Goal: Task Accomplishment & Management: Use online tool/utility

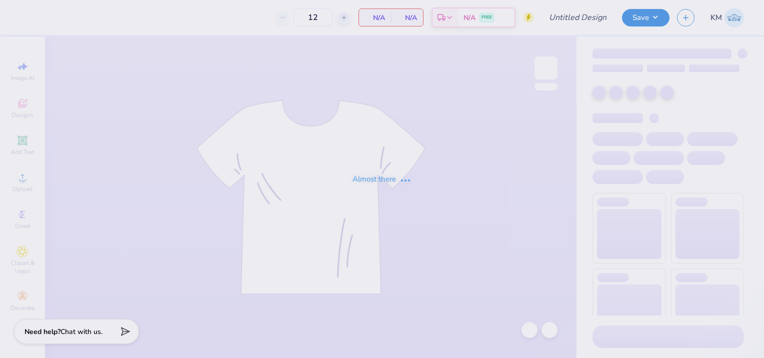
type input "delta zeta philo draft 2025"
type input "250"
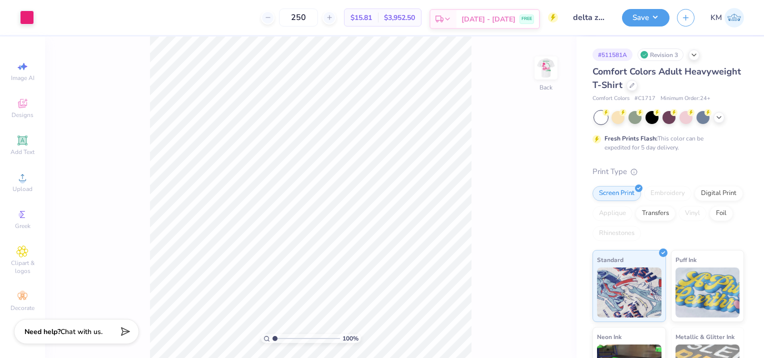
click at [485, 17] on span "[DATE] - [DATE]" at bounding box center [488, 19] width 54 height 10
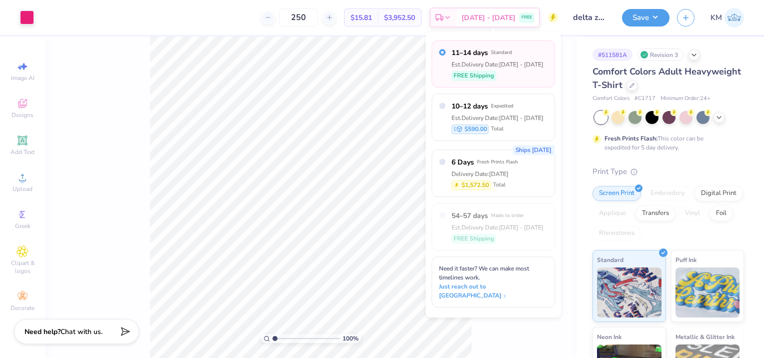
click at [511, 298] on div "11–14 days Standard Est. Delivery Date: Sep 13 - 16 FREE Shipping 10–12 days Ex…" at bounding box center [492, 174] width 135 height 286
click at [524, 16] on span "FREE" at bounding box center [526, 18] width 10 height 7
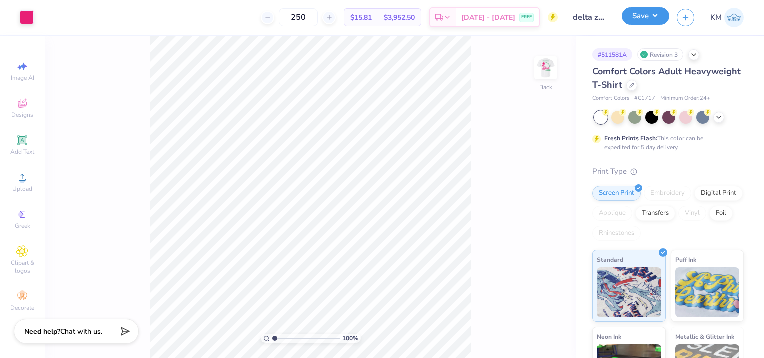
click at [642, 22] on button "Save" at bounding box center [645, 15] width 47 height 17
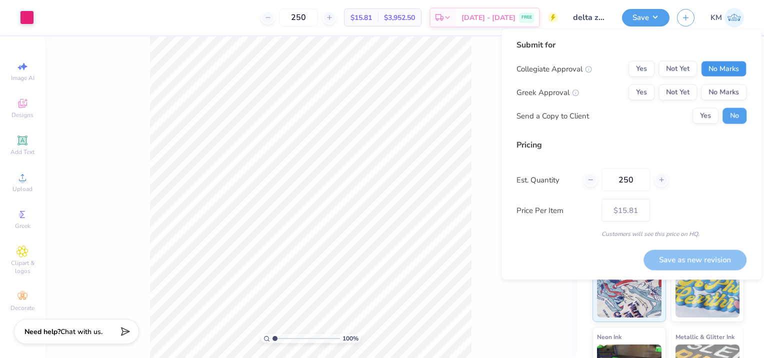
click at [714, 69] on button "No Marks" at bounding box center [723, 69] width 45 height 16
click at [685, 92] on button "Not Yet" at bounding box center [677, 92] width 38 height 16
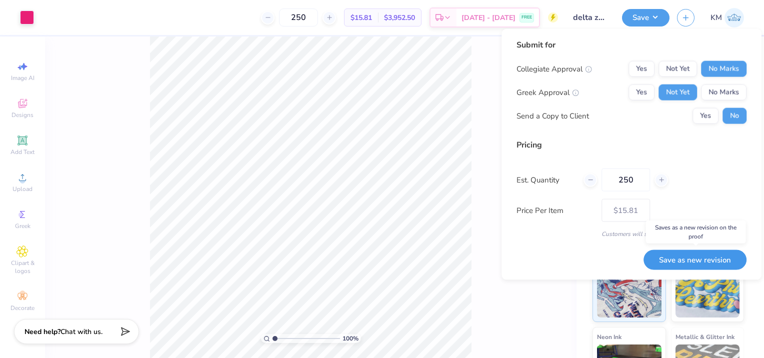
click at [703, 256] on button "Save as new revision" at bounding box center [694, 259] width 103 height 20
type input "$15.81"
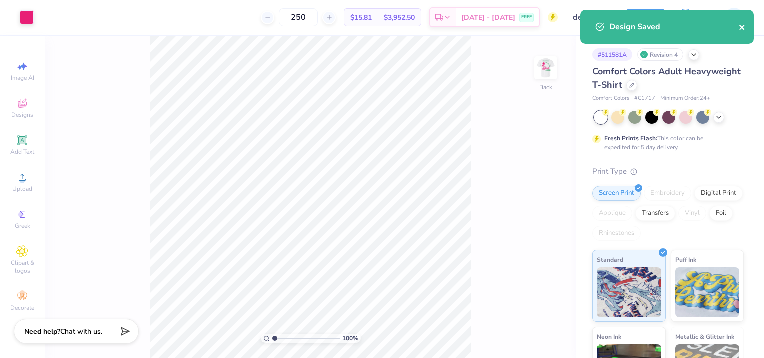
click at [740, 26] on icon "close" at bounding box center [741, 27] width 5 height 5
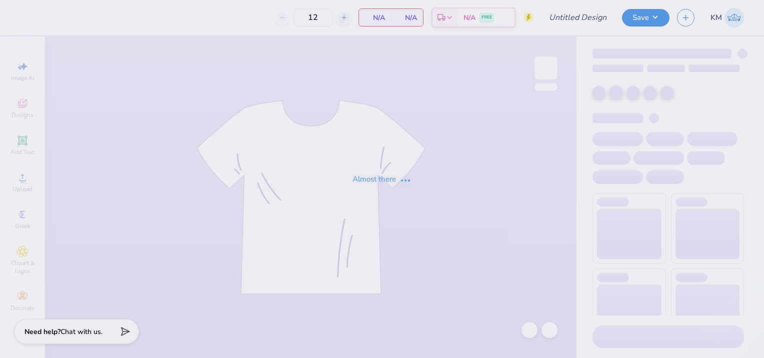
type input "delta zeta philo draft 2025"
type input "250"
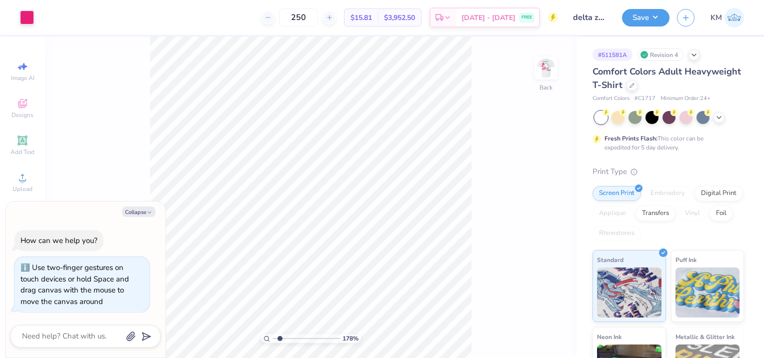
type input "1.78"
click at [280, 340] on input "range" at bounding box center [305, 338] width 67 height 9
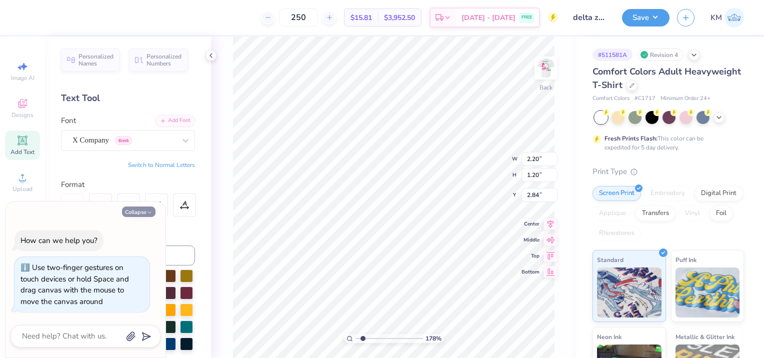
click at [150, 213] on icon "button" at bounding box center [149, 212] width 6 height 6
type textarea "x"
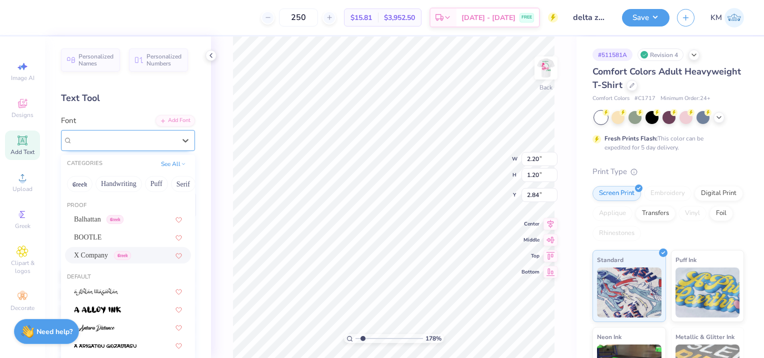
click at [147, 136] on div "X Company Greek" at bounding box center [123, 139] width 105 height 15
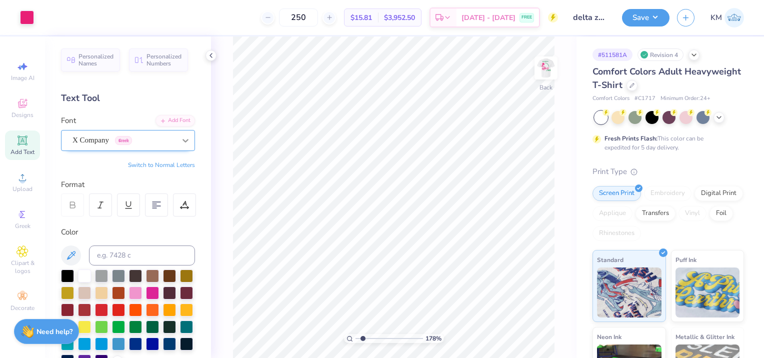
click at [176, 142] on div at bounding box center [185, 140] width 18 height 18
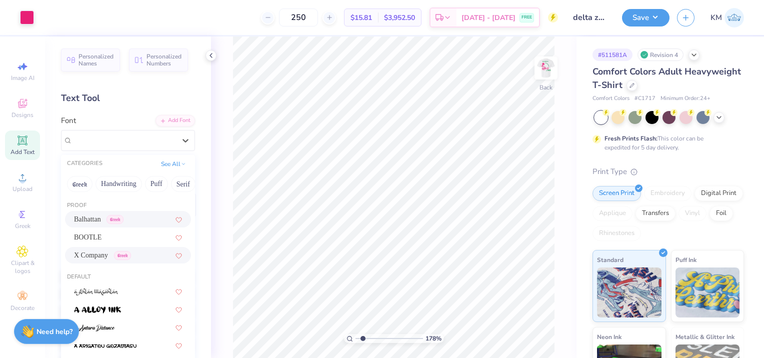
click at [96, 219] on span "Balhattan" at bounding box center [87, 219] width 27 height 10
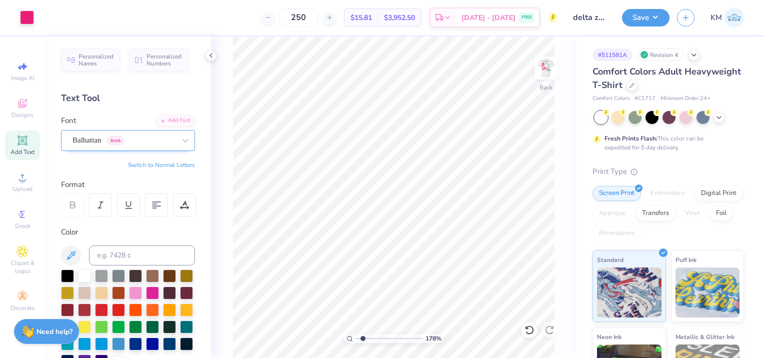
click at [113, 143] on div "Balhattan Greek" at bounding box center [123, 139] width 105 height 15
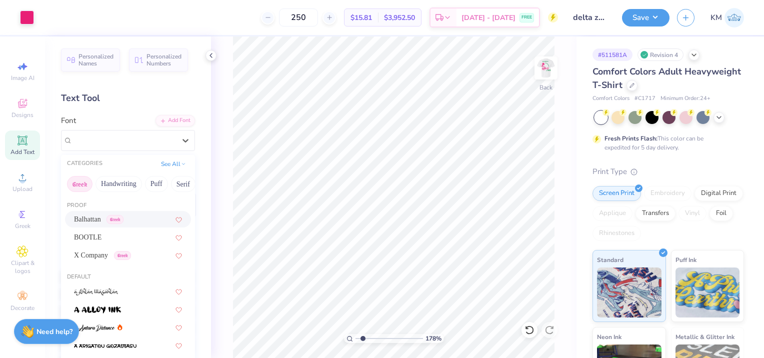
click at [85, 186] on button "Greek" at bounding box center [79, 184] width 25 height 16
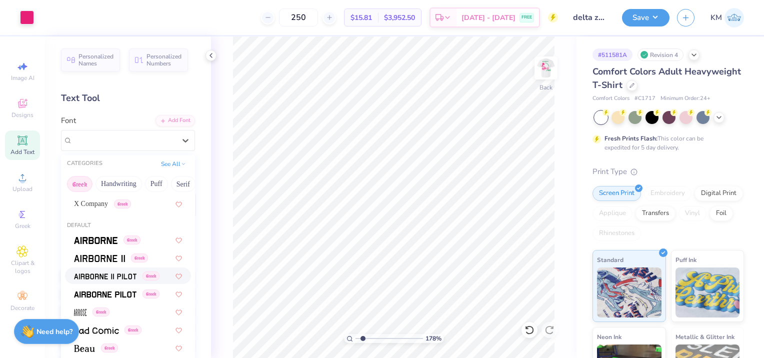
scroll to position [100, 0]
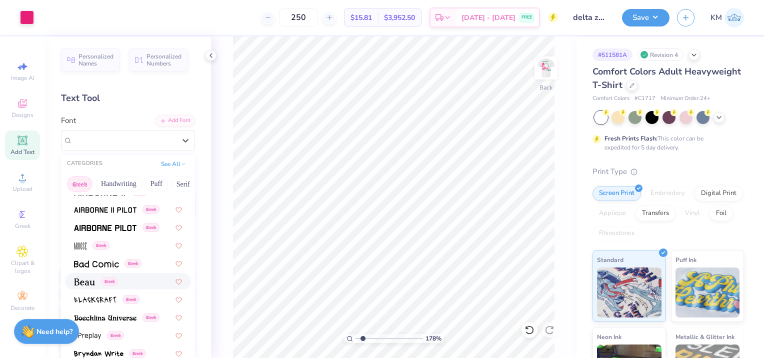
click at [93, 283] on img at bounding box center [84, 281] width 21 height 7
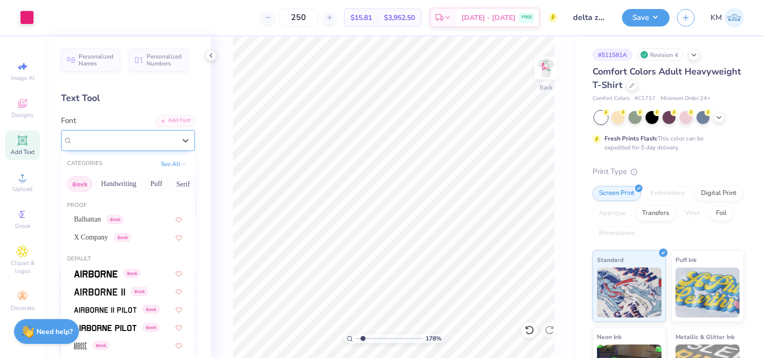
click at [93, 146] on div at bounding box center [123, 139] width 103 height 13
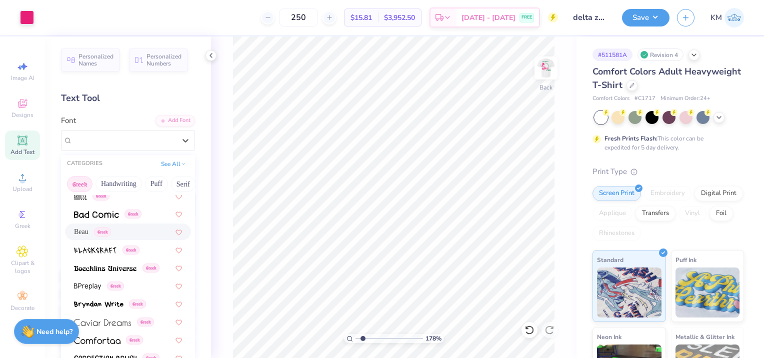
scroll to position [150, 0]
click at [90, 282] on img at bounding box center [87, 285] width 27 height 7
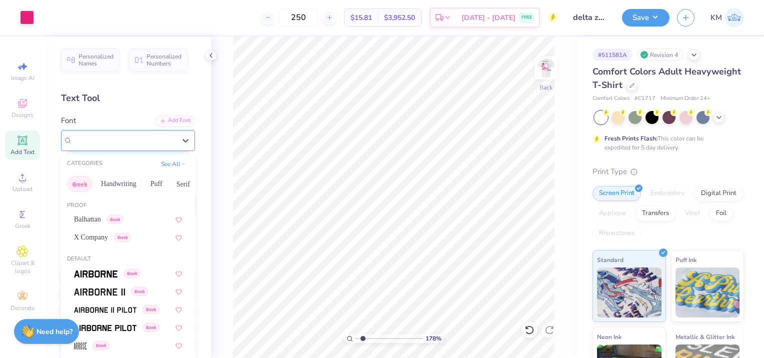
click at [84, 142] on div "BPreplay Greek" at bounding box center [123, 139] width 105 height 15
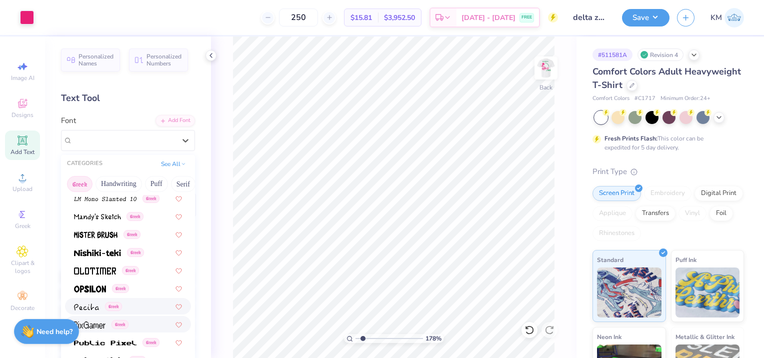
scroll to position [550, 0]
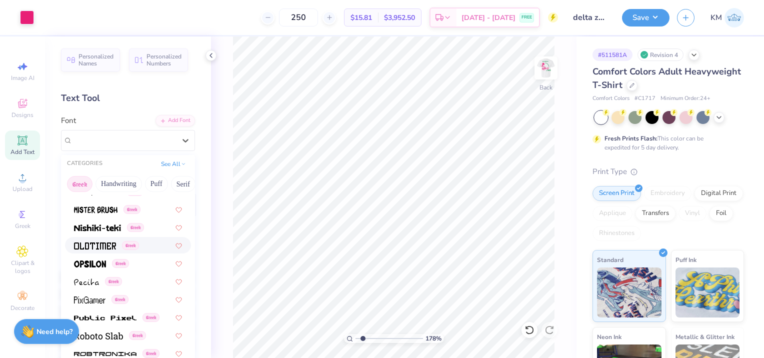
click at [94, 252] on div "Greek" at bounding box center [128, 245] width 126 height 16
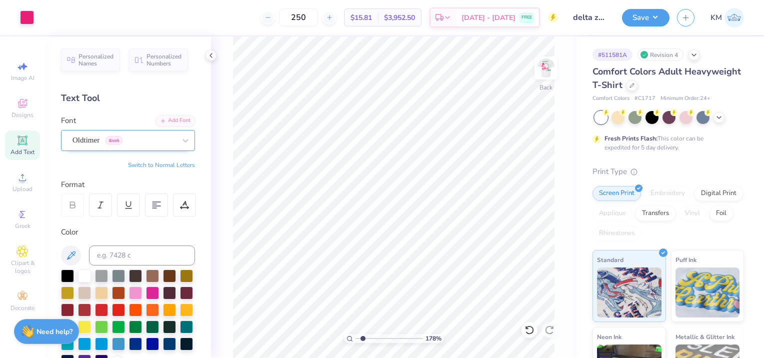
click at [103, 140] on div "Oldtimer Greek" at bounding box center [123, 139] width 105 height 15
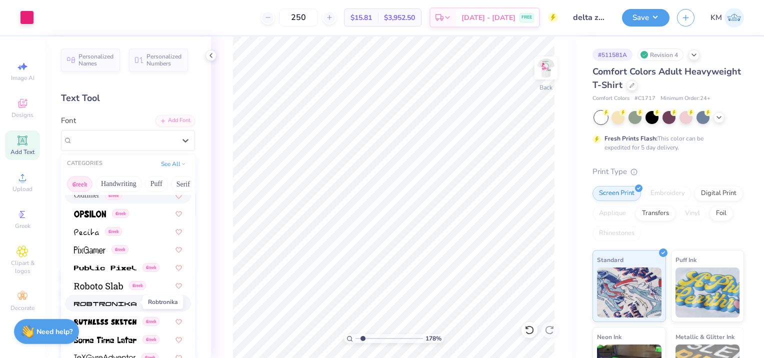
scroll to position [622, 0]
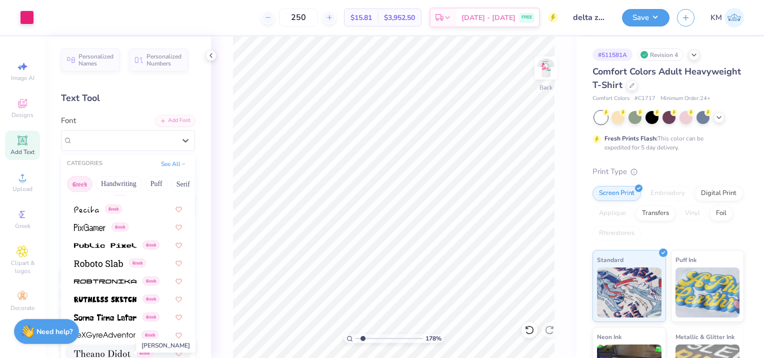
click at [120, 351] on img at bounding box center [102, 353] width 56 height 7
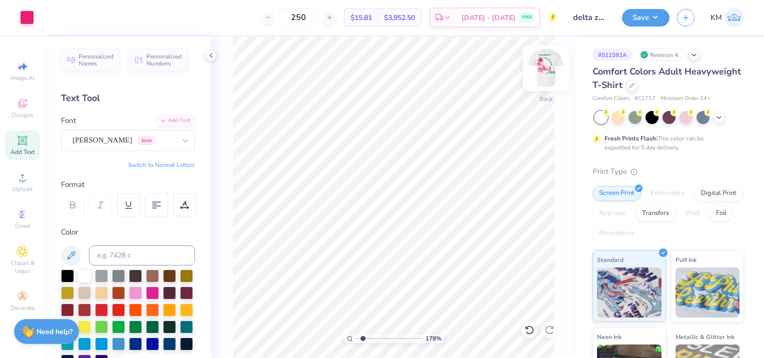
click at [539, 76] on img at bounding box center [546, 68] width 40 height 40
click at [45, 16] on div at bounding box center [45, 16] width 14 height 14
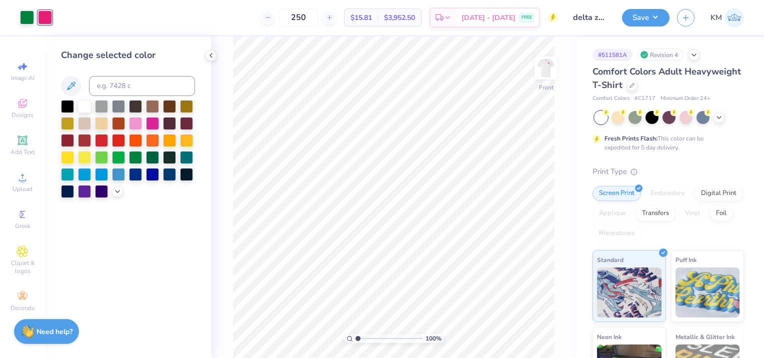
drag, startPoint x: 362, startPoint y: 337, endPoint x: 328, endPoint y: 328, distance: 35.2
type input "1"
click at [355, 334] on input "range" at bounding box center [388, 338] width 67 height 9
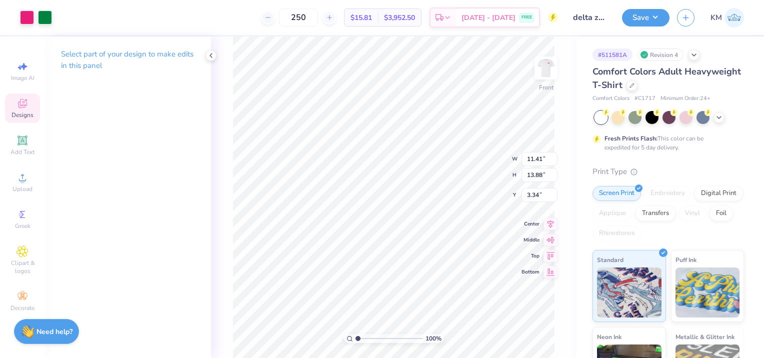
click at [480, 162] on div "100 % Front W 11.41 11.41 " H 13.88 13.88 " Y 3.34 3.34 " Center Middle Top Bot…" at bounding box center [393, 196] width 365 height 321
type input "3.35"
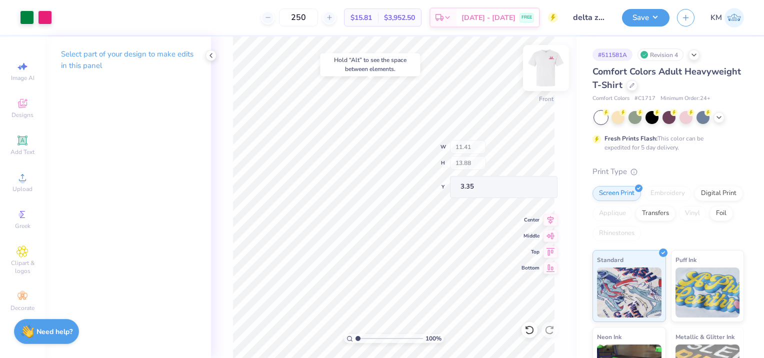
click at [465, 144] on div "100 % Front W 11.41 H 13.88 Y 3.35 Center Middle Top Bottom" at bounding box center [393, 196] width 365 height 321
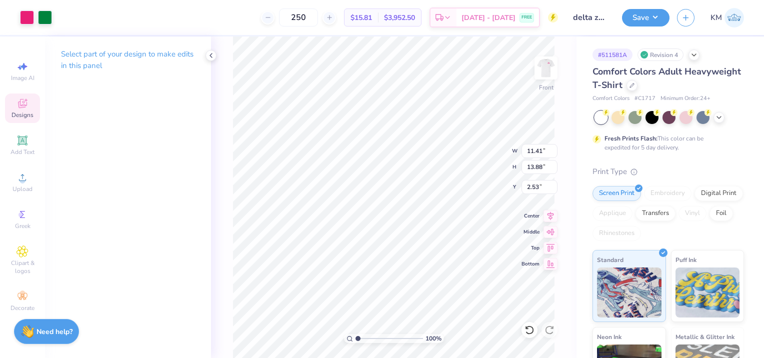
type input "8.57"
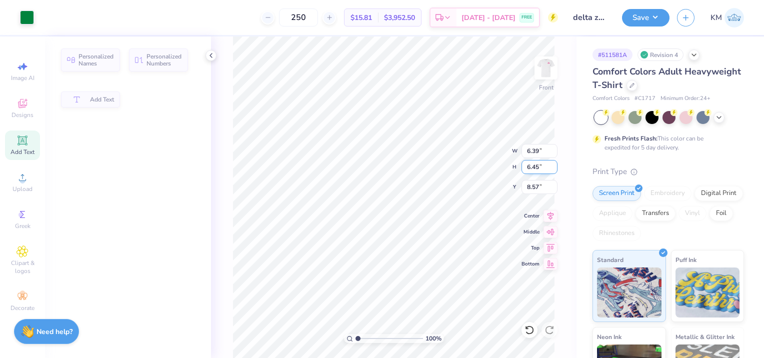
type input "6.39"
type input "6.45"
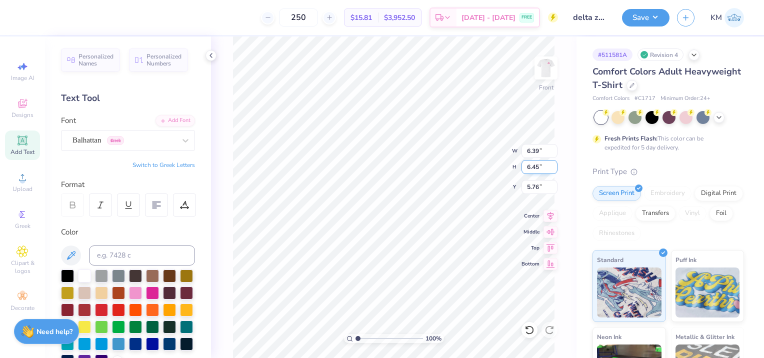
type input "2.12"
type input "11.41"
type input "13.88"
type input "3.00"
type input "6.39"
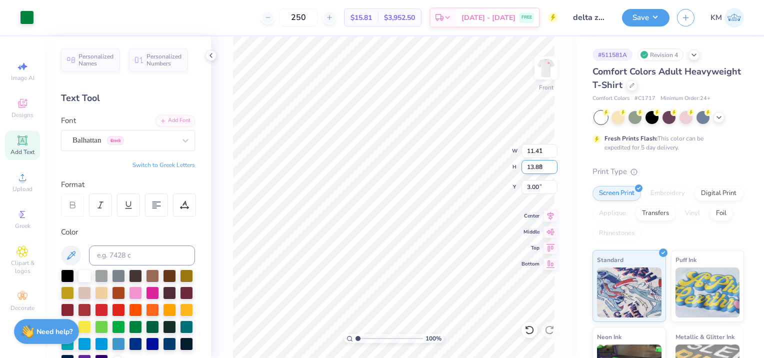
type input "6.45"
type input "5.39"
type input "7.07"
type input "1.62"
type input "16.07"
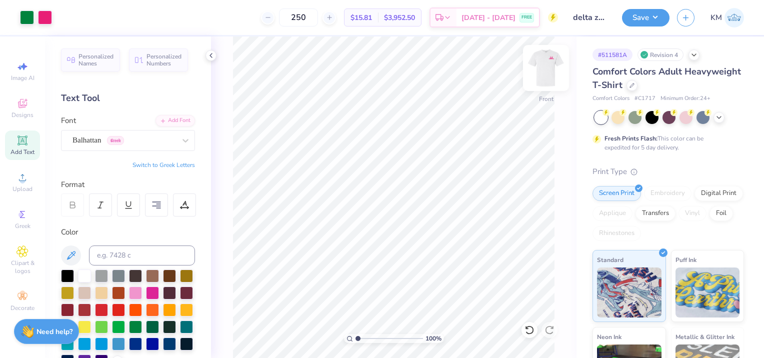
click at [541, 61] on img at bounding box center [546, 68] width 40 height 40
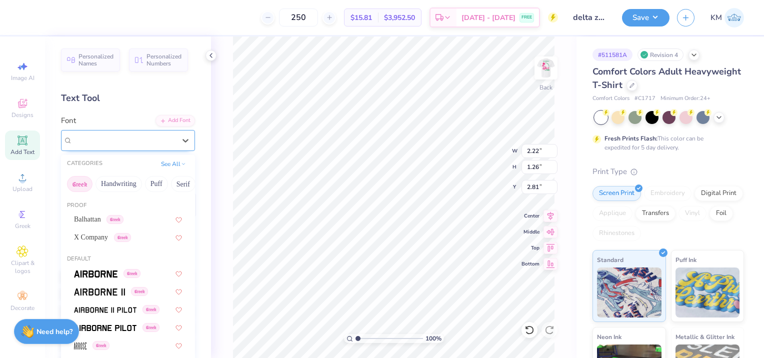
click at [162, 144] on div "Theano Didot Greek" at bounding box center [123, 139] width 105 height 15
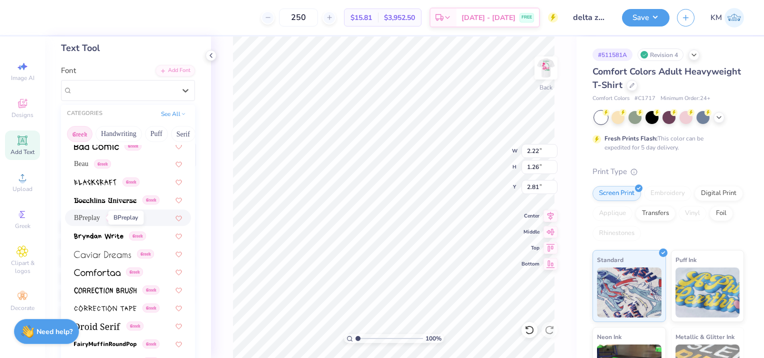
scroll to position [150, 0]
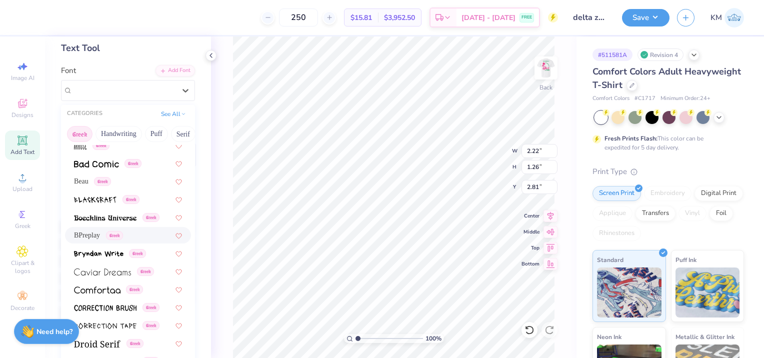
click at [90, 232] on span "BPreplay" at bounding box center [87, 235] width 26 height 10
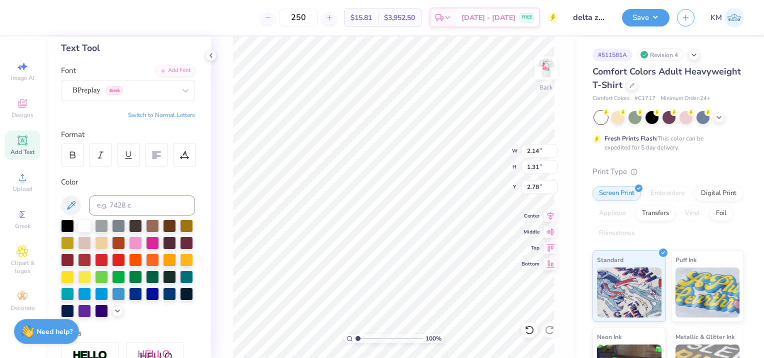
type input "2.14"
type input "1.31"
type input "2.78"
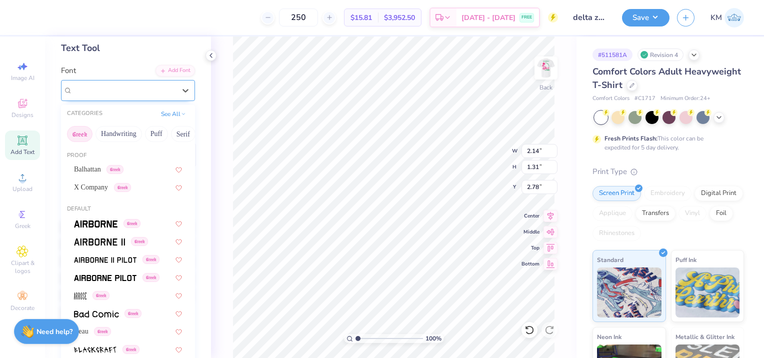
click at [99, 94] on div "BPreplay Greek" at bounding box center [123, 89] width 105 height 15
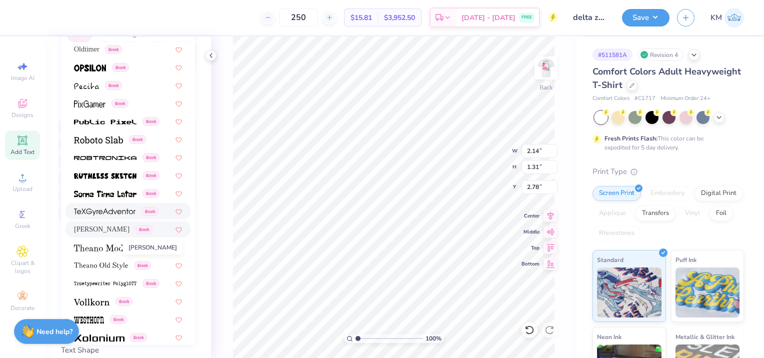
scroll to position [572, 0]
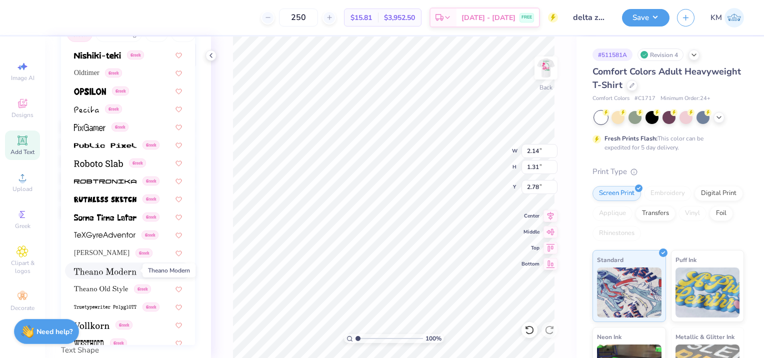
click at [112, 271] on img at bounding box center [105, 271] width 62 height 7
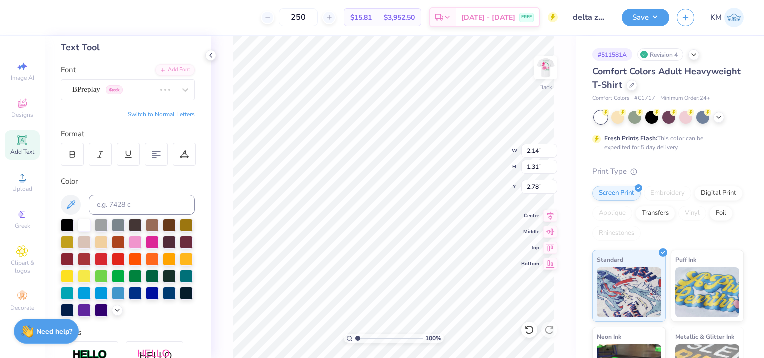
scroll to position [50, 0]
type input "2.40"
type input "1.28"
type input "2.80"
type input "3.00"
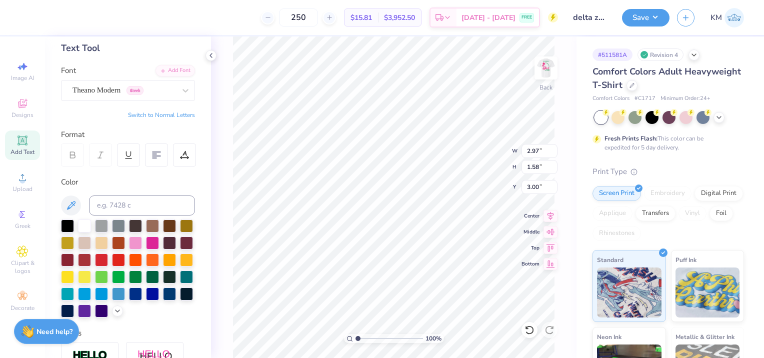
type input "2.97"
type input "1.58"
click at [540, 68] on img at bounding box center [546, 68] width 40 height 40
type input "12.41"
type input "13.76"
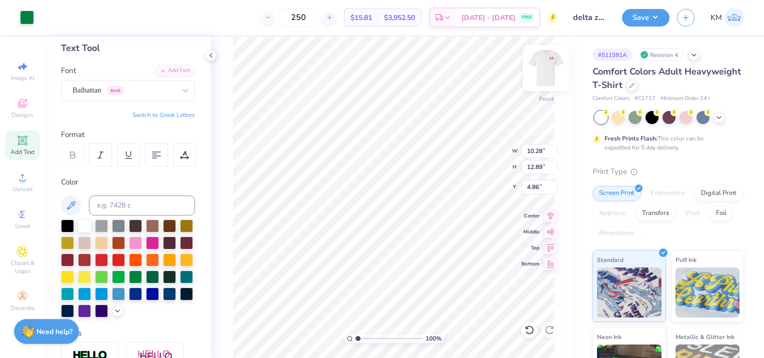
type input "6.39"
type input "6.45"
type input "4.86"
type input "4.42"
type input "5.55"
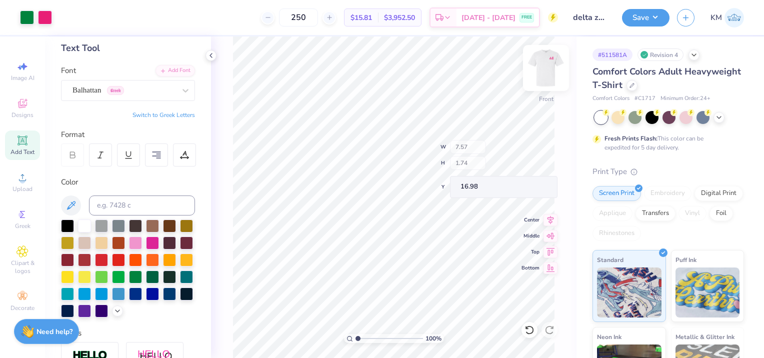
type input "16.98"
type input "10.28"
type input "12.89"
type input "4.65"
type input "12.20"
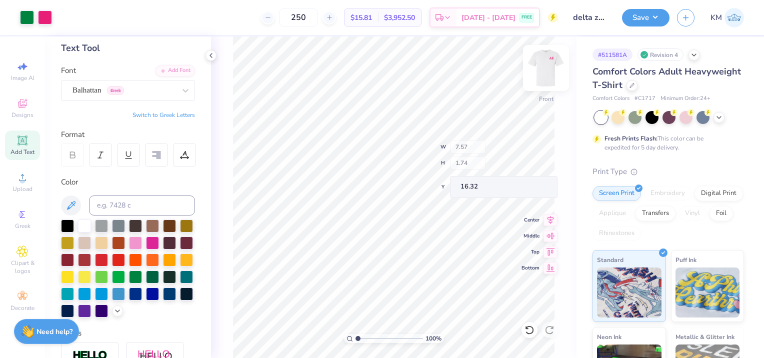
type input "16.32"
type input "5.43"
click at [370, 334] on input "range" at bounding box center [388, 338] width 67 height 9
type input "1.81"
click at [363, 336] on input "range" at bounding box center [388, 338] width 67 height 9
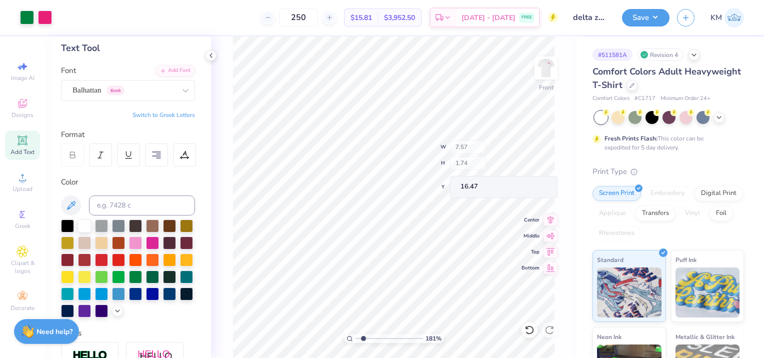
type input "16.47"
drag, startPoint x: 364, startPoint y: 339, endPoint x: 338, endPoint y: 340, distance: 26.0
type input "1"
click at [355, 340] on input "range" at bounding box center [388, 338] width 67 height 9
type input "16.67"
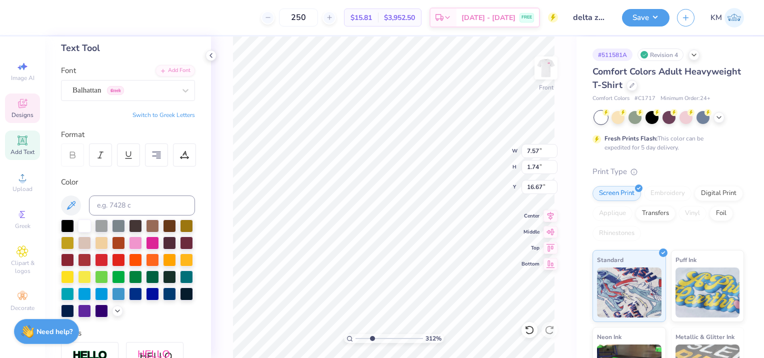
drag, startPoint x: 360, startPoint y: 336, endPoint x: 372, endPoint y: 330, distance: 13.4
type input "3.12"
click at [372, 334] on input "range" at bounding box center [388, 338] width 67 height 9
type input "16.40"
drag, startPoint x: 372, startPoint y: 338, endPoint x: 313, endPoint y: 334, distance: 58.6
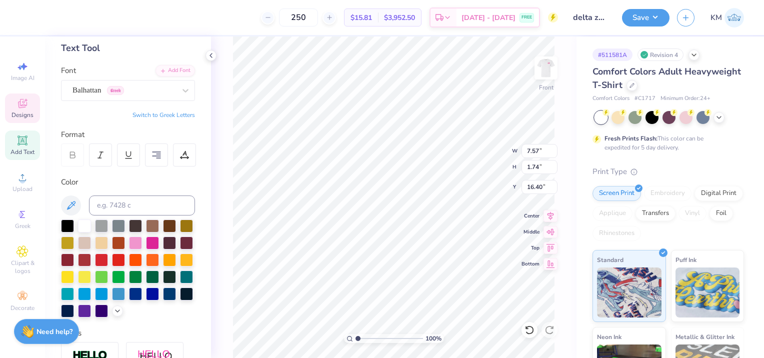
click at [355, 334] on input "range" at bounding box center [388, 338] width 67 height 9
drag, startPoint x: 360, startPoint y: 338, endPoint x: 366, endPoint y: 337, distance: 6.6
type input "2.35"
click at [366, 337] on input "range" at bounding box center [388, 338] width 67 height 9
type input "12.40"
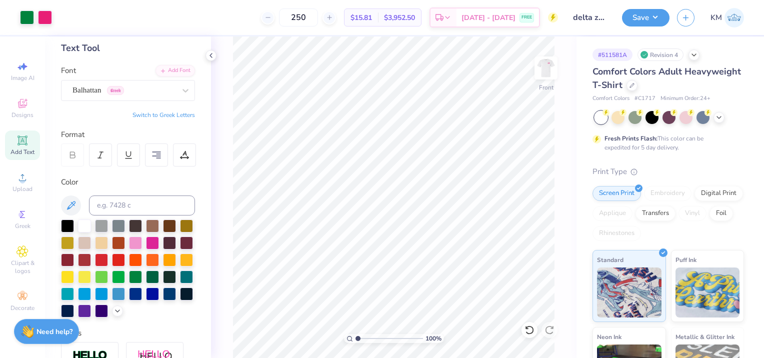
drag, startPoint x: 366, startPoint y: 336, endPoint x: 341, endPoint y: 338, distance: 25.1
type input "1"
click at [355, 338] on input "range" at bounding box center [388, 338] width 67 height 9
type input "0.89"
type input "3.00"
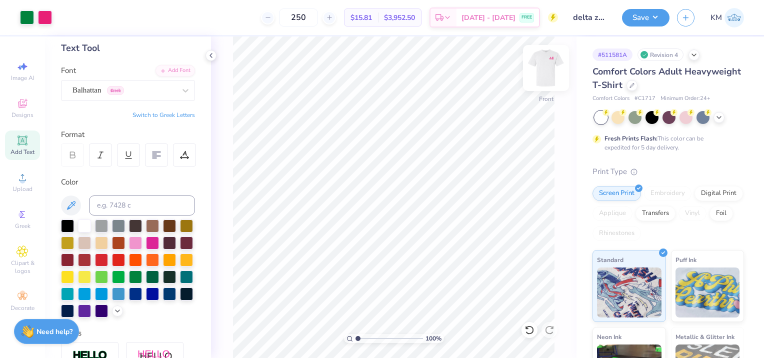
click at [547, 72] on img at bounding box center [546, 68] width 40 height 40
click at [664, 20] on button "Save" at bounding box center [645, 15] width 47 height 17
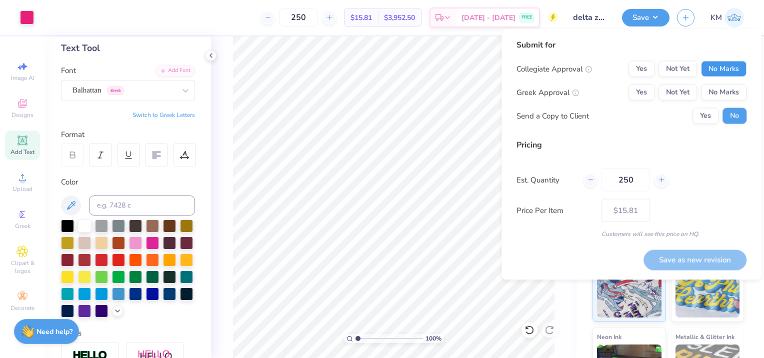
click at [712, 65] on button "No Marks" at bounding box center [723, 69] width 45 height 16
click at [687, 94] on button "Not Yet" at bounding box center [677, 92] width 38 height 16
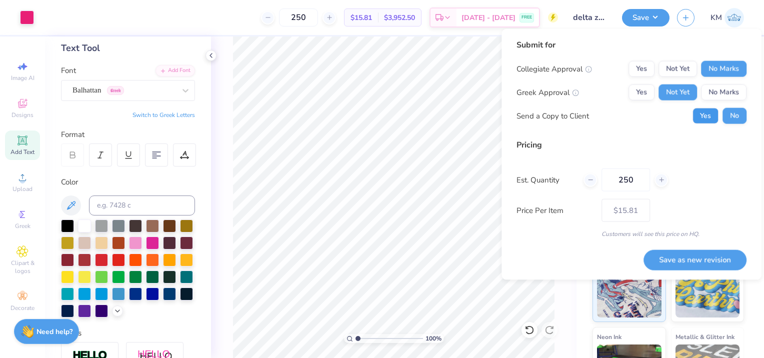
click at [711, 114] on button "Yes" at bounding box center [705, 116] width 26 height 16
click at [687, 260] on button "Save as new revision" at bounding box center [694, 259] width 103 height 20
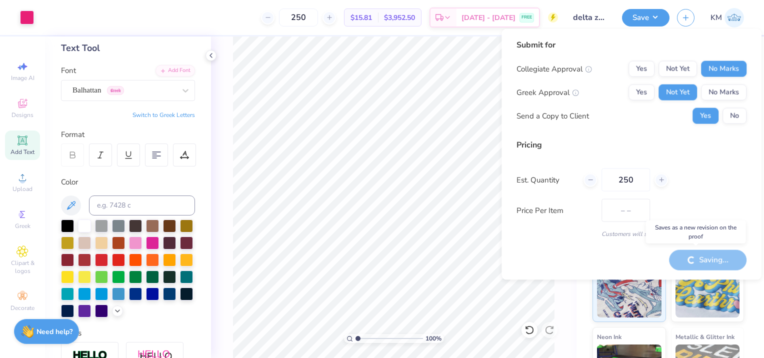
type input "$15.81"
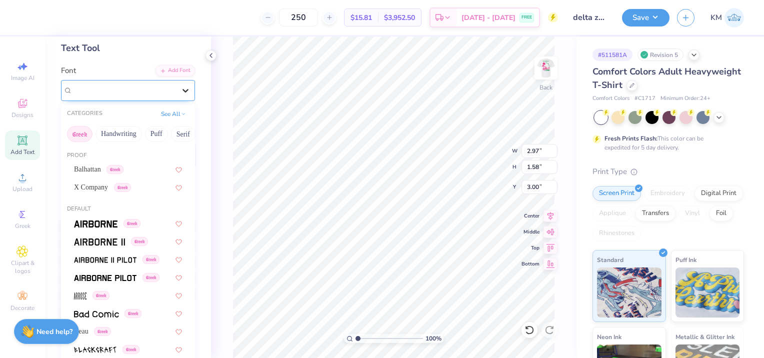
click at [176, 95] on div at bounding box center [185, 90] width 18 height 18
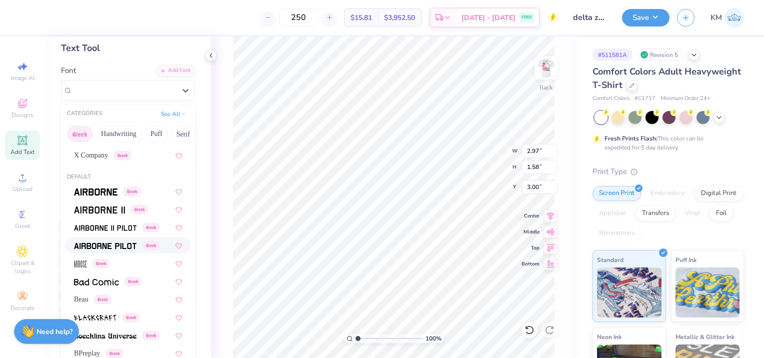
scroll to position [50, 0]
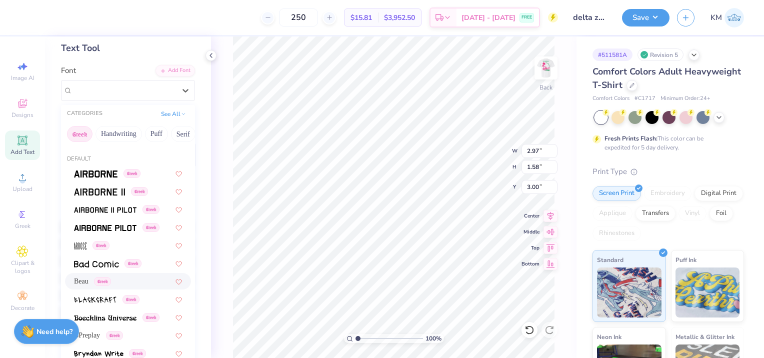
click at [115, 276] on div "Beau Greek" at bounding box center [128, 281] width 108 height 10
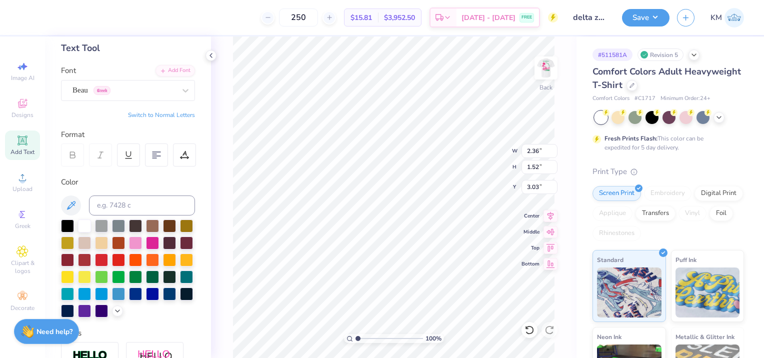
type input "2.36"
type input "1.52"
type input "3.03"
click at [186, 160] on div at bounding box center [184, 154] width 23 height 23
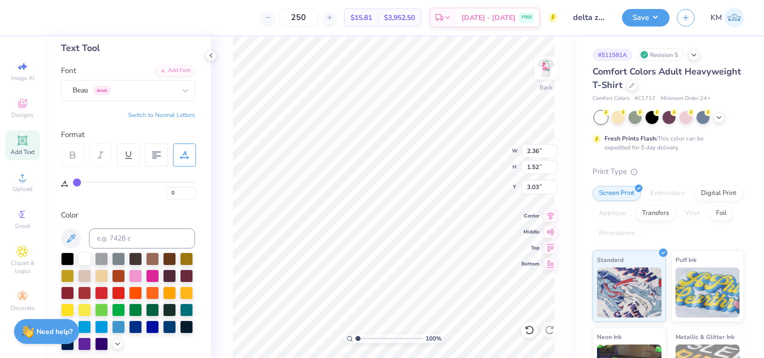
type input "1"
type input "2"
type input "3"
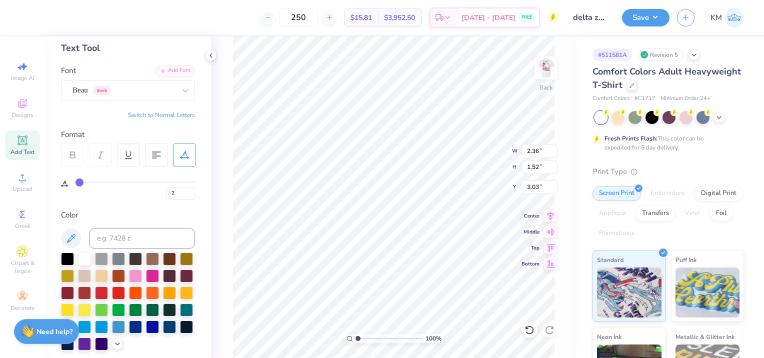
type input "3"
type input "5"
type input "6"
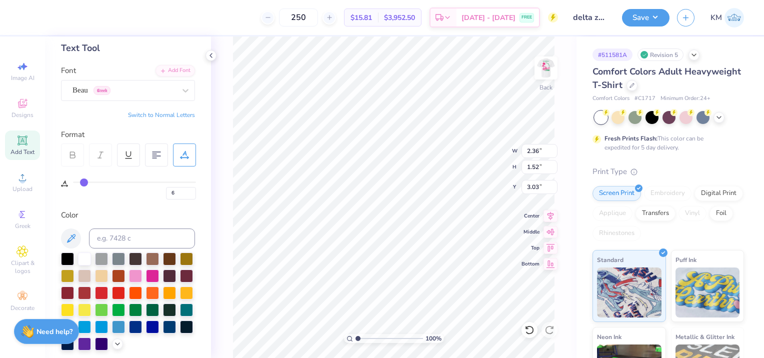
type input "7"
type input "8"
type input "9"
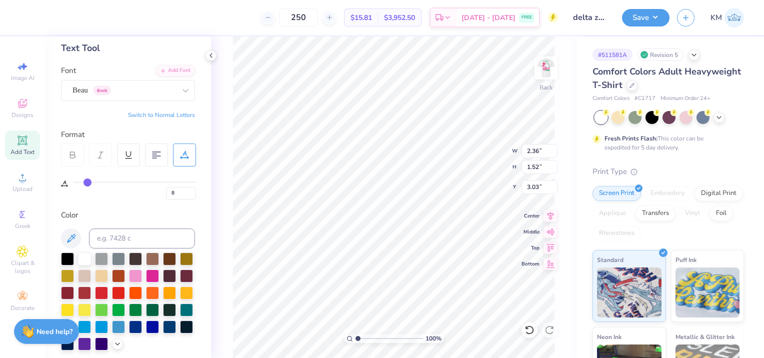
type input "9"
type input "10"
type input "12"
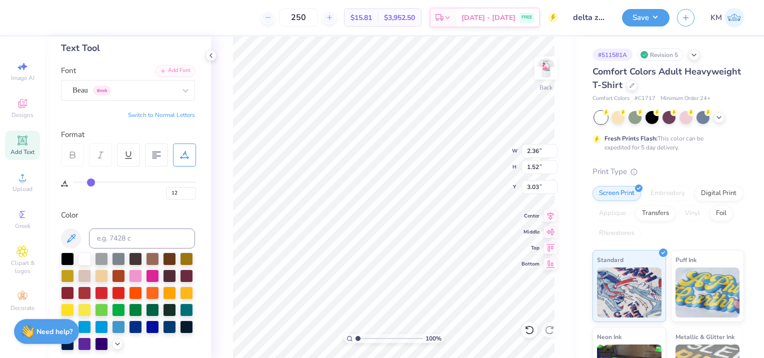
type input "14"
type input "15"
type input "16"
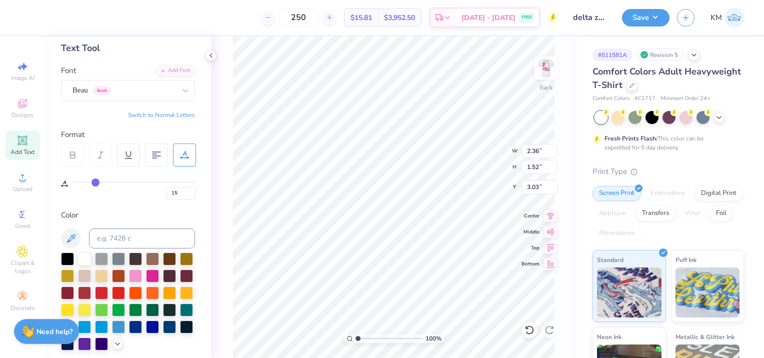
type input "16"
type input "17"
drag, startPoint x: 74, startPoint y: 183, endPoint x: 96, endPoint y: 182, distance: 22.1
type input "17"
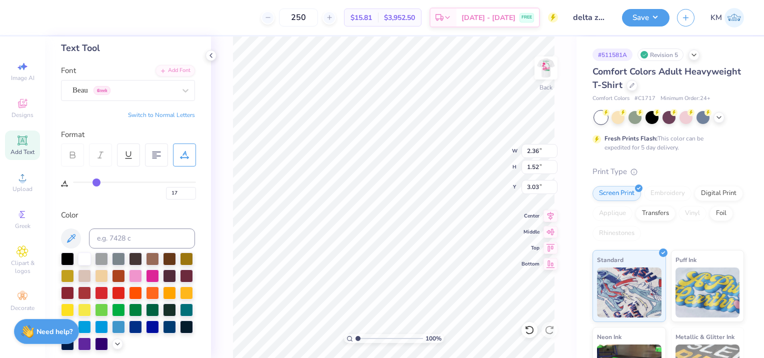
click at [96, 182] on input "range" at bounding box center [134, 181] width 123 height 1
type input "2.73"
type input "16"
type input "15"
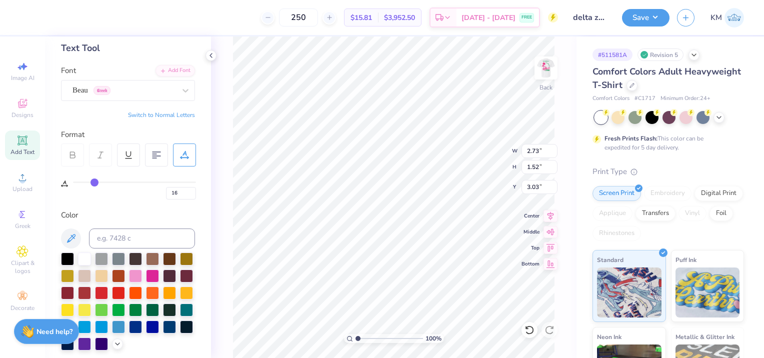
type input "15"
type input "14"
type input "13"
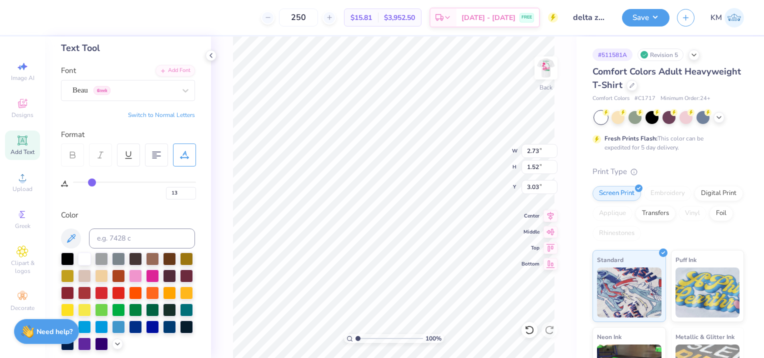
type input "12"
type input "11"
type input "10"
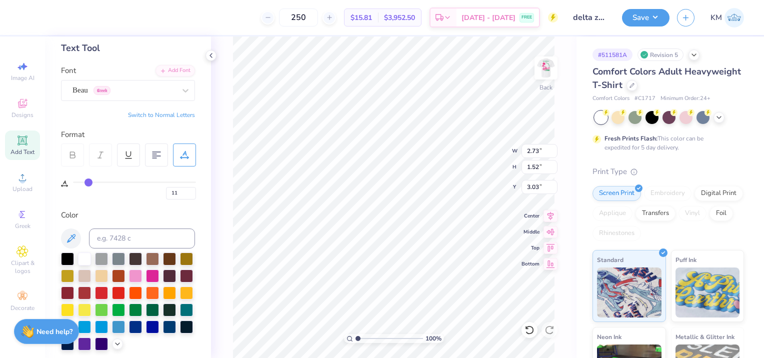
type input "10"
type input "9"
drag, startPoint x: 96, startPoint y: 182, endPoint x: 86, endPoint y: 183, distance: 9.6
type input "9"
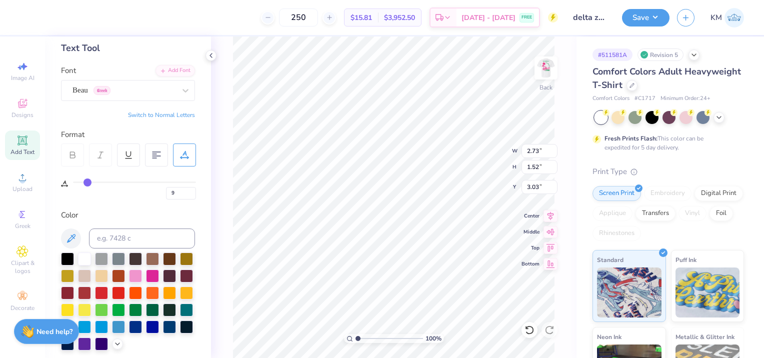
click at [86, 183] on input "range" at bounding box center [134, 181] width 123 height 1
type input "2.55"
click at [192, 194] on input "8" at bounding box center [181, 193] width 30 height 12
click at [192, 194] on input "7" at bounding box center [181, 193] width 30 height 12
click at [192, 194] on input "6" at bounding box center [181, 193] width 30 height 12
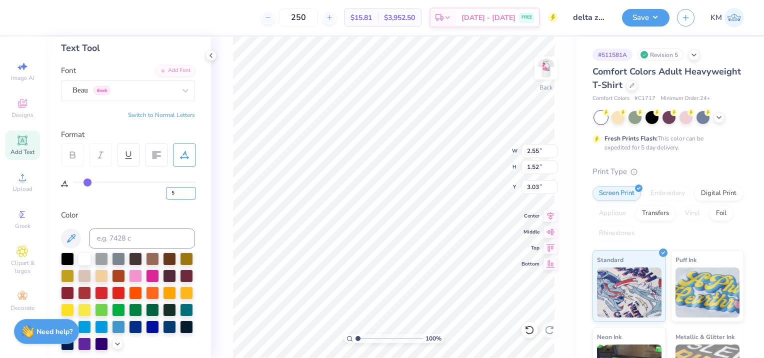
type input "5"
click at [192, 194] on input "5" at bounding box center [181, 193] width 30 height 12
type input "5"
type input "3.00"
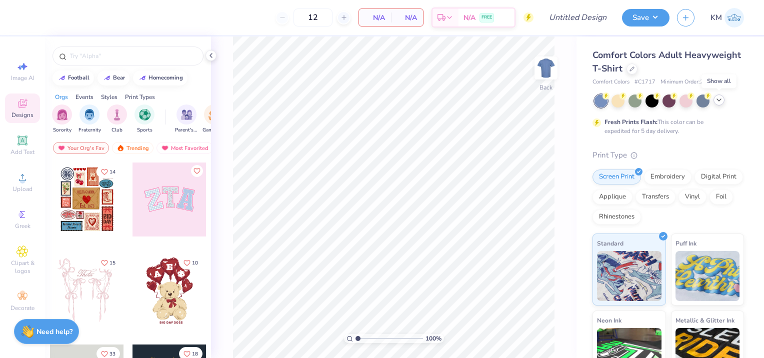
click at [721, 100] on icon at bounding box center [719, 100] width 8 height 8
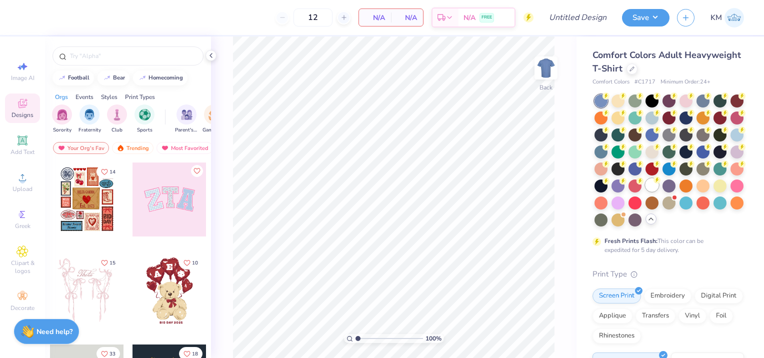
click at [645, 191] on div at bounding box center [651, 184] width 13 height 13
click at [83, 82] on button "football" at bounding box center [72, 76] width 41 height 15
type input "football"
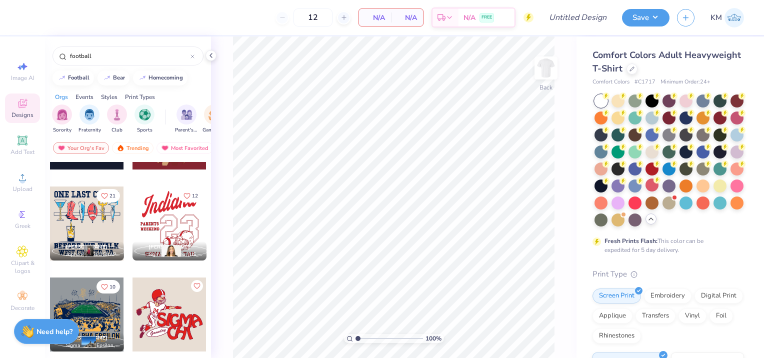
scroll to position [1300, 0]
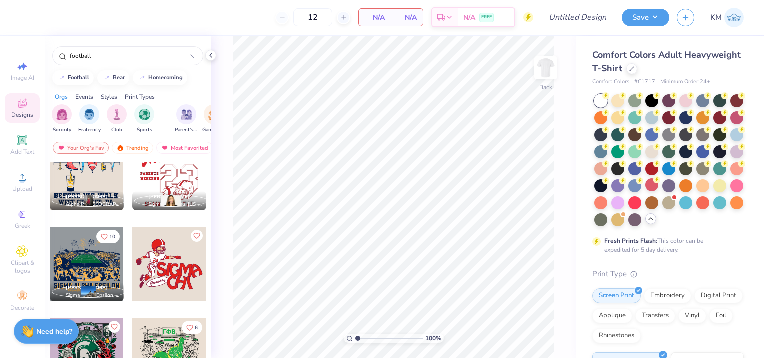
click at [90, 249] on div at bounding box center [87, 264] width 74 height 74
click at [535, 79] on div at bounding box center [546, 68] width 46 height 46
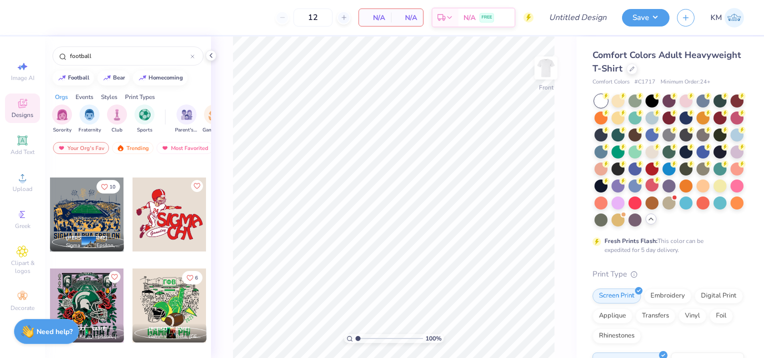
scroll to position [1400, 0]
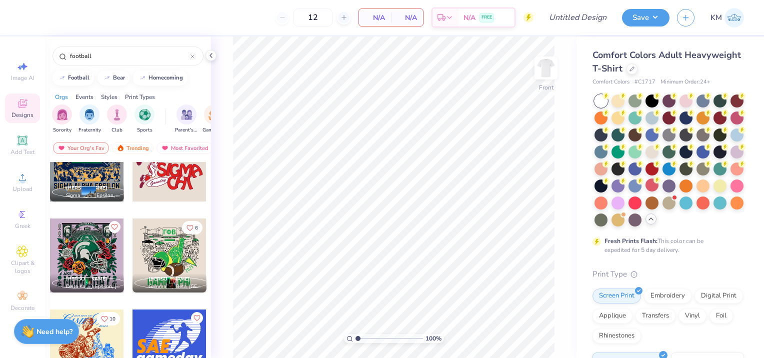
click at [94, 176] on div at bounding box center [87, 164] width 74 height 74
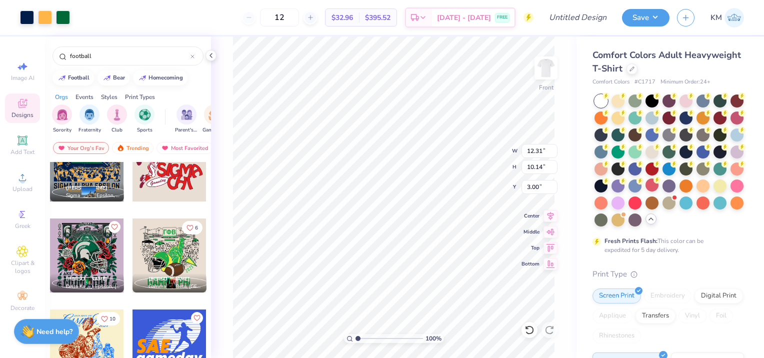
type input "12.31"
type input "10.14"
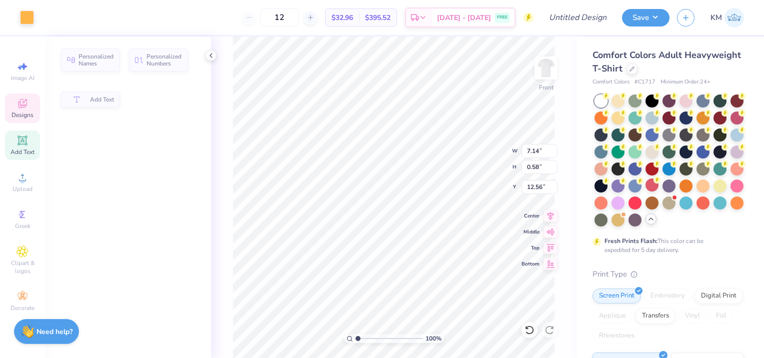
type input "7.14"
type input "0.58"
type input "12.56"
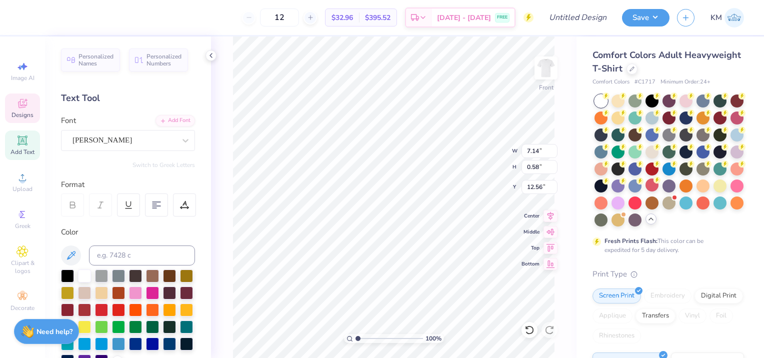
scroll to position [8, 2]
type textarea "Game Day 2025"
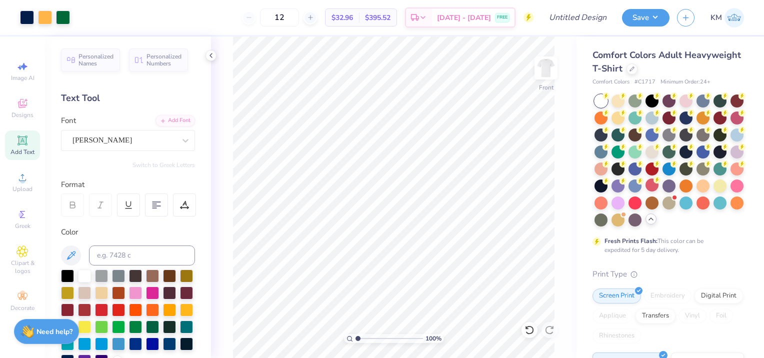
click at [356, 334] on input "range" at bounding box center [388, 338] width 67 height 9
click at [370, 334] on input "range" at bounding box center [388, 338] width 67 height 9
drag, startPoint x: 363, startPoint y: 339, endPoint x: 377, endPoint y: 338, distance: 14.0
type input "3.9"
click at [377, 338] on input "range" at bounding box center [388, 338] width 67 height 9
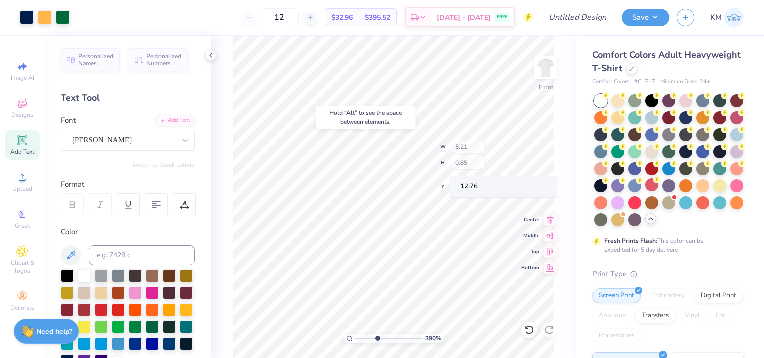
type input "12.76"
drag, startPoint x: 376, startPoint y: 336, endPoint x: 346, endPoint y: 336, distance: 30.0
type input "1"
click at [355, 336] on input "range" at bounding box center [388, 338] width 67 height 9
type input "12.97"
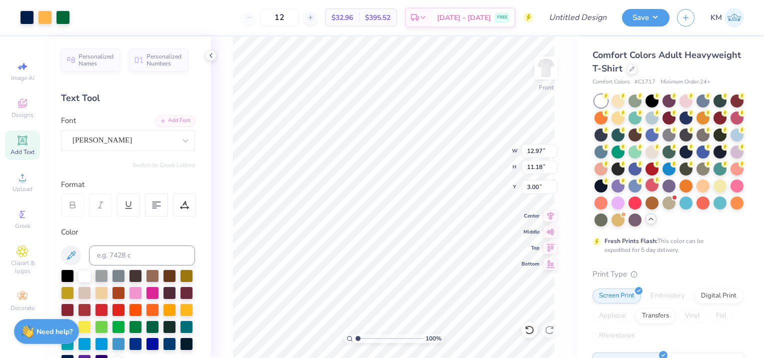
type input "11.18"
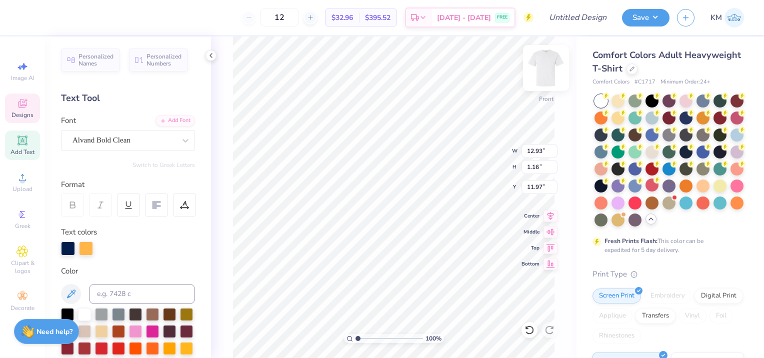
click at [553, 67] on img at bounding box center [546, 68] width 40 height 40
type input "10.06"
type input "0.90"
type input "9.71"
type input "3.00"
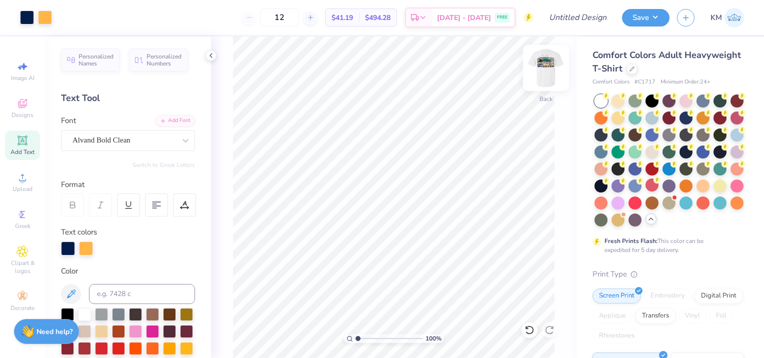
click at [538, 63] on img at bounding box center [546, 68] width 40 height 40
click at [563, 321] on div "100 % Front" at bounding box center [393, 196] width 365 height 321
click at [24, 117] on span "Designs" at bounding box center [22, 115] width 22 height 8
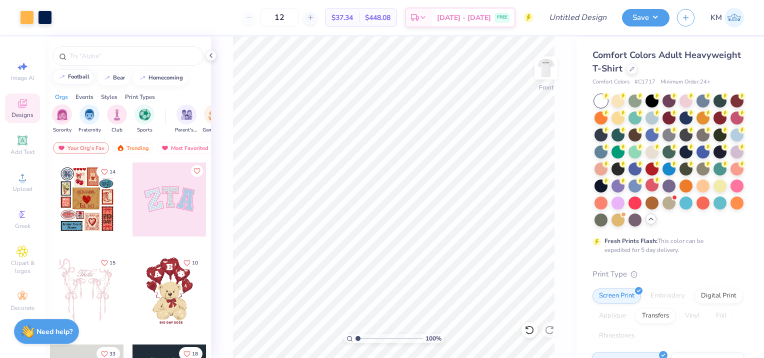
click at [76, 76] on div "football" at bounding box center [78, 76] width 21 height 5
type input "football"
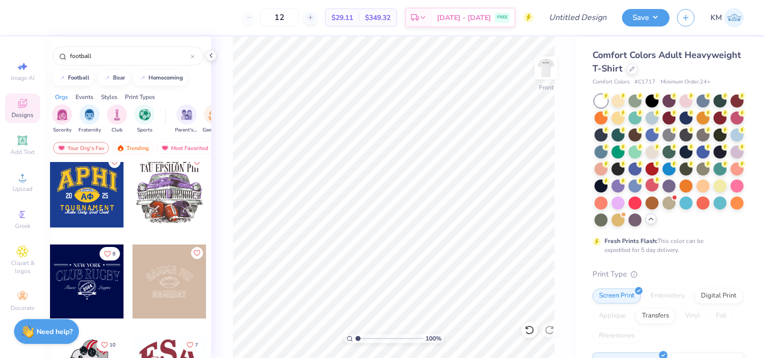
scroll to position [200, 0]
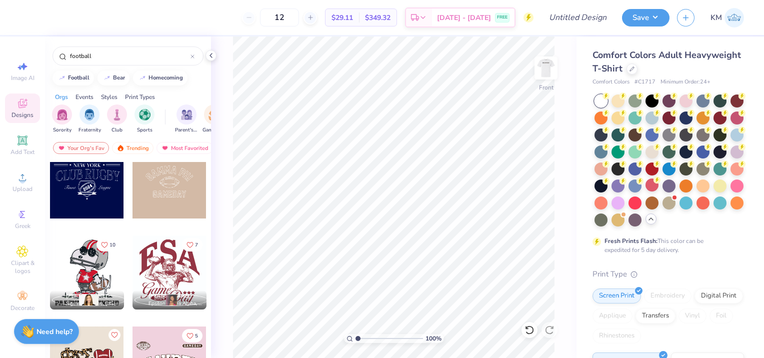
click at [181, 272] on div at bounding box center [169, 272] width 74 height 74
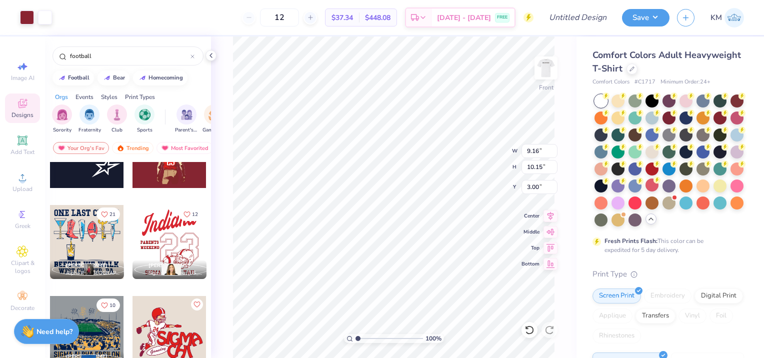
scroll to position [1250, 0]
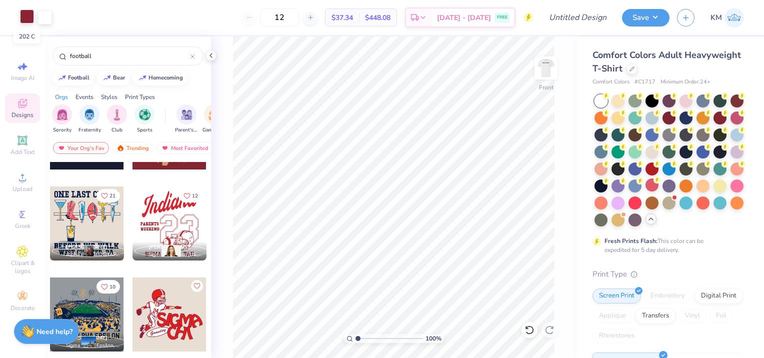
click at [29, 15] on div at bounding box center [27, 16] width 14 height 14
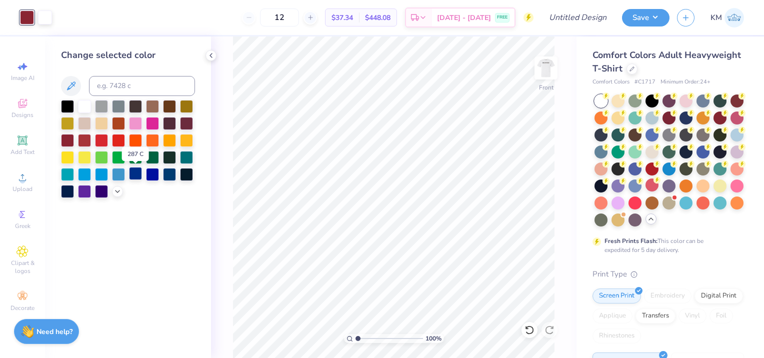
click at [136, 174] on div at bounding box center [135, 173] width 13 height 13
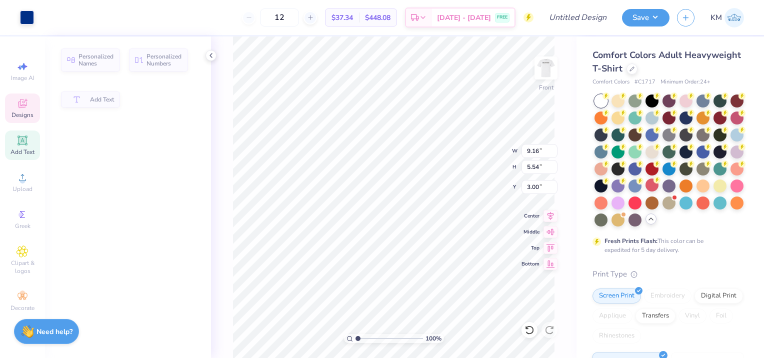
type input "5.54"
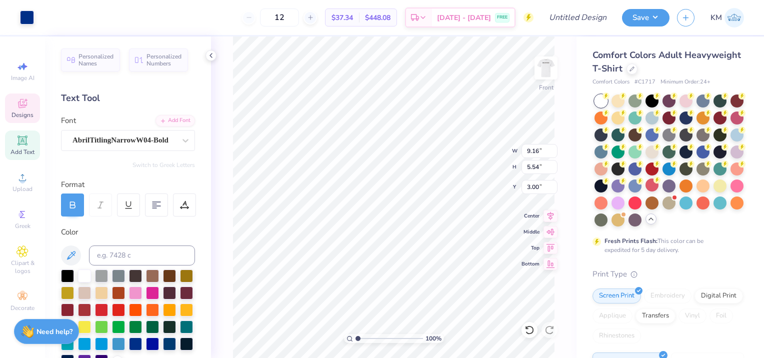
scroll to position [8, 1]
type textarea "E"
type textarea "SAE"
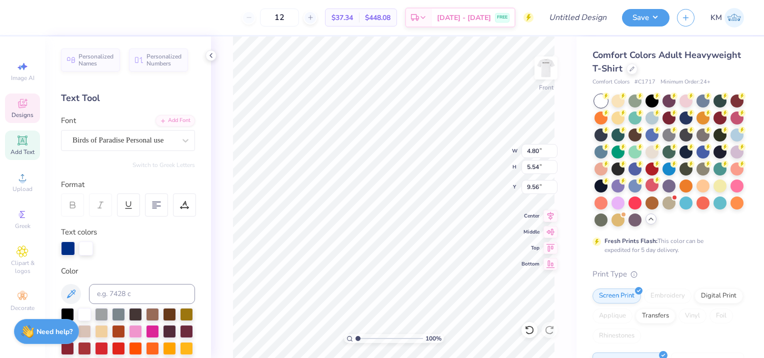
type input "4.80"
type input "2.53"
type input "9.56"
click at [357, 338] on input "range" at bounding box center [388, 338] width 67 height 9
click at [378, 337] on input "range" at bounding box center [388, 338] width 67 height 9
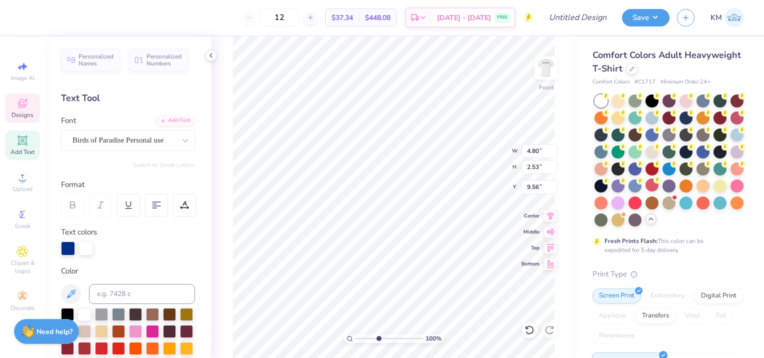
type input "3.06"
click at [371, 339] on input "range" at bounding box center [388, 338] width 67 height 9
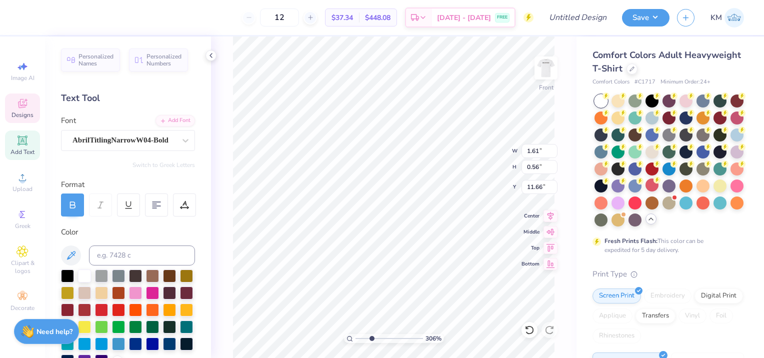
type textarea "2025"
type input "1"
click at [355, 337] on input "range" at bounding box center [388, 338] width 67 height 9
type input "11.63"
type input "13.15"
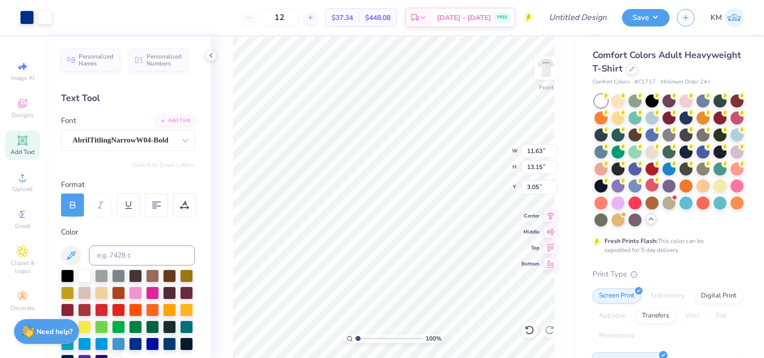
type input "3.00"
type input "13.06"
type input "14.76"
type input "2.42"
click at [550, 73] on img at bounding box center [546, 68] width 40 height 40
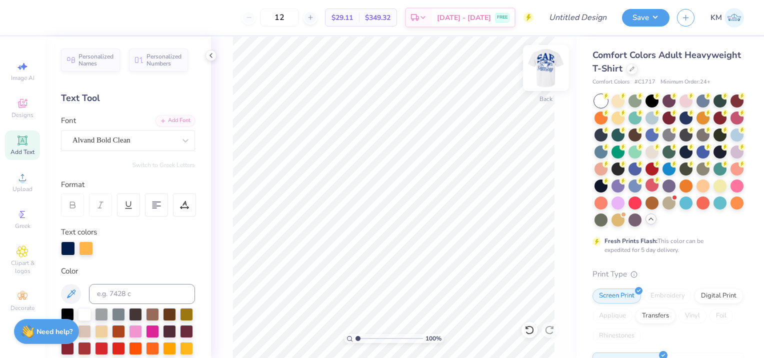
click at [556, 66] on img at bounding box center [546, 68] width 40 height 40
type input "12.00"
type input "13.56"
type input "3.00"
click at [550, 71] on img at bounding box center [546, 68] width 40 height 40
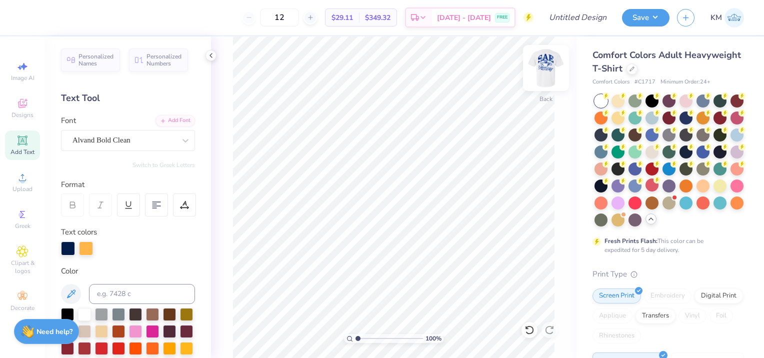
click at [538, 72] on img at bounding box center [546, 68] width 40 height 40
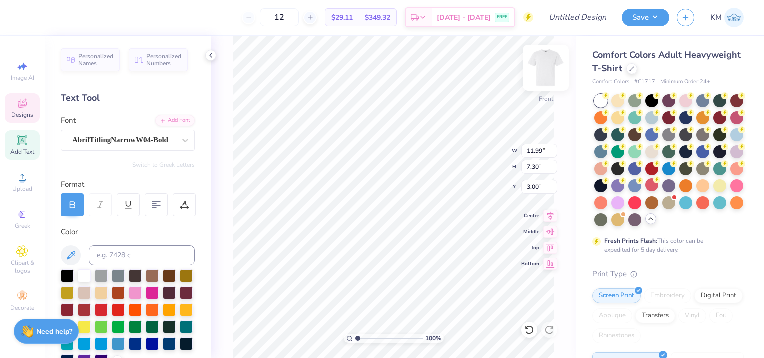
click at [540, 68] on img at bounding box center [546, 68] width 40 height 40
type textarea "S"
type textarea "Sigma Alpha EpEpsilon"
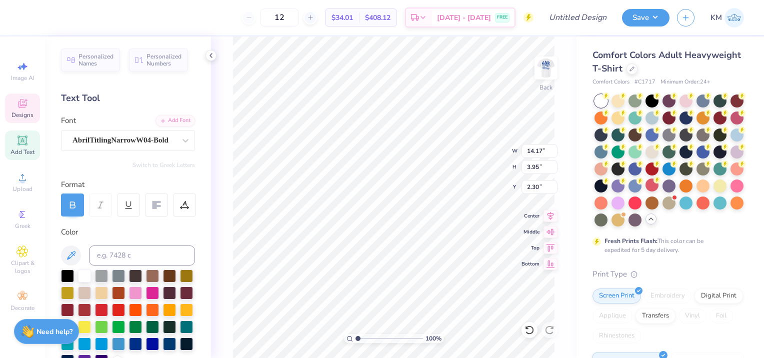
type textarea "Sigma Alpha Epsilon"
type input "2.50"
type textarea "S"
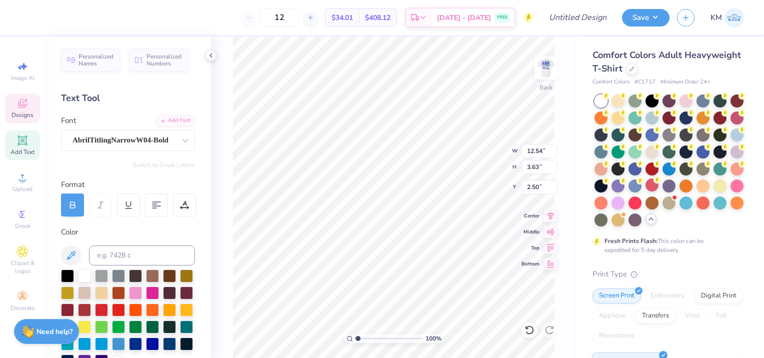
type textarea "SIGMA ALPHA EPSILON"
type input "11.06"
type input "2.98"
type input "3.00"
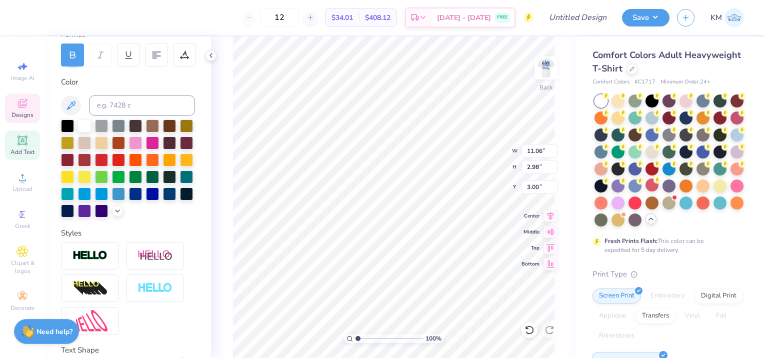
scroll to position [240, 0]
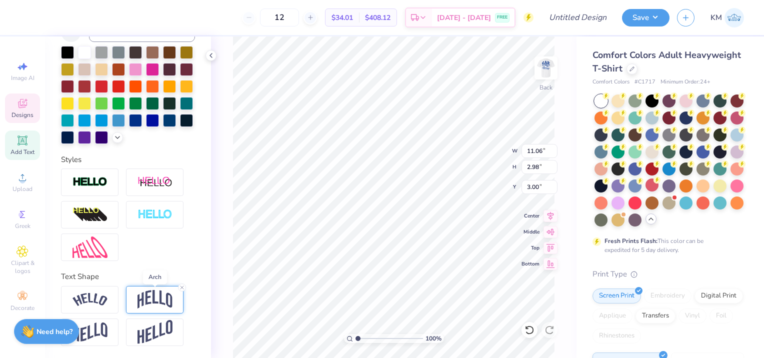
click at [157, 298] on img at bounding box center [154, 299] width 35 height 19
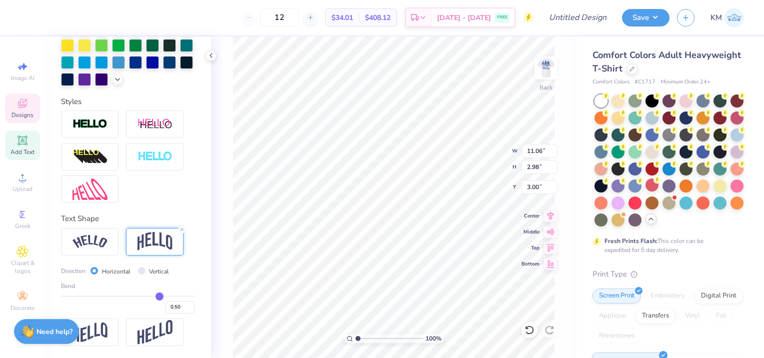
scroll to position [298, 0]
type input "0.56"
type input "0.57"
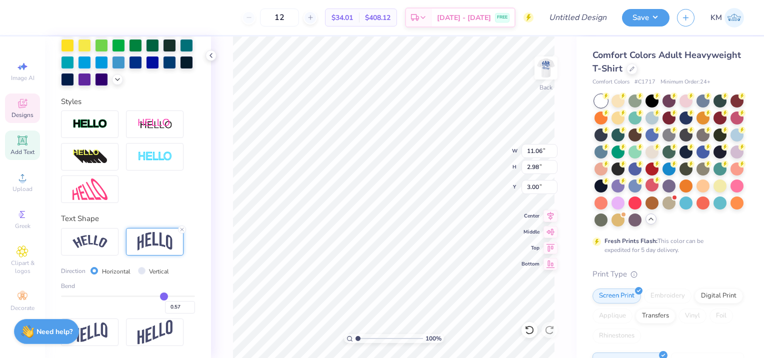
type input "0.58"
type input "0.59"
type input "0.6"
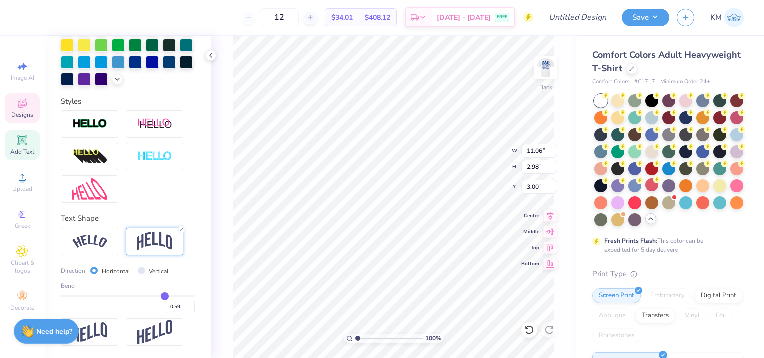
type input "0.60"
type input "0.61"
type input "0.62"
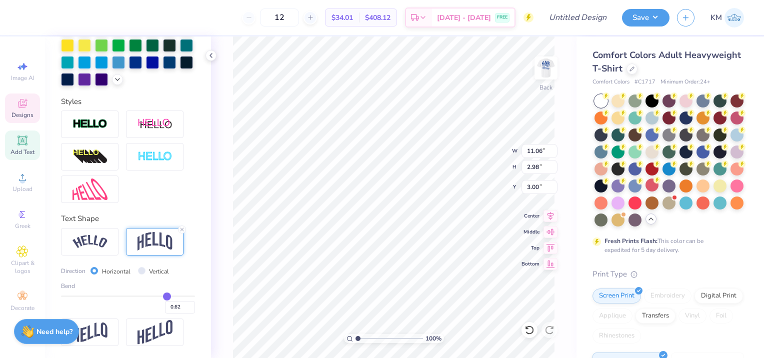
type input "0.61"
type input "0.6"
type input "0.60"
type input "0.58"
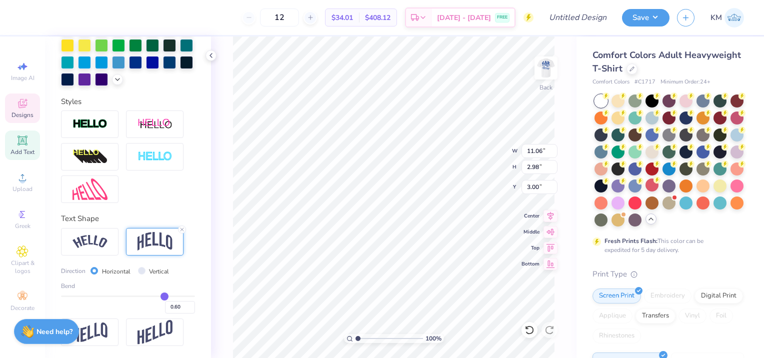
type input "0.58"
type input "0.57"
type input "0.56"
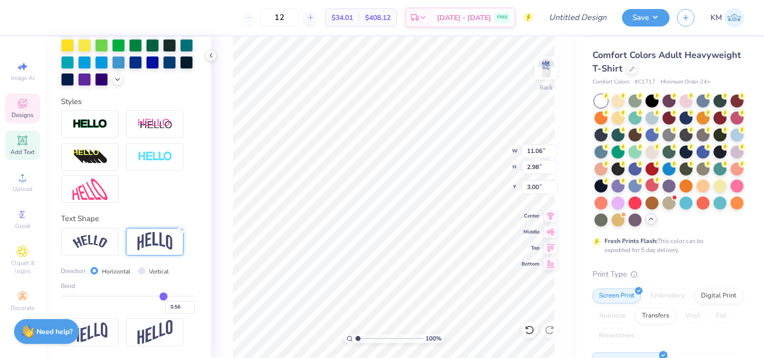
type input "0.55"
type input "0.54"
type input "0.53"
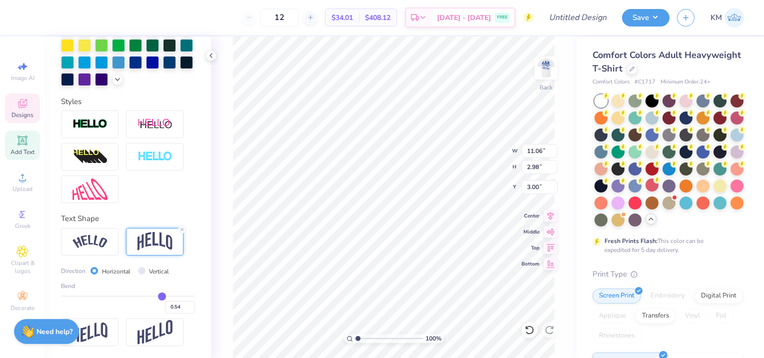
type input "0.53"
type input "0.52"
type input "0.51"
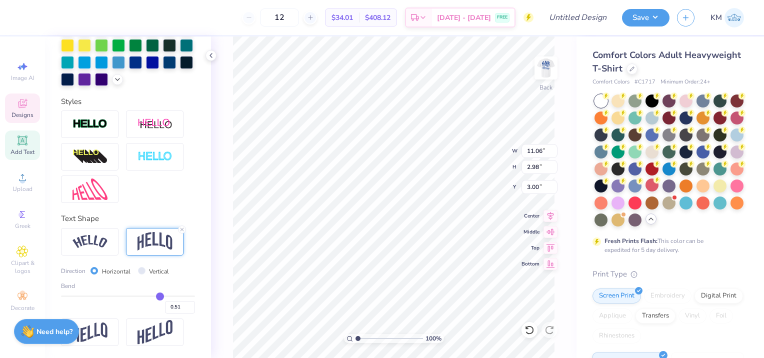
type input "0.5"
type input "0.50"
type input "0.48"
type input "0.47"
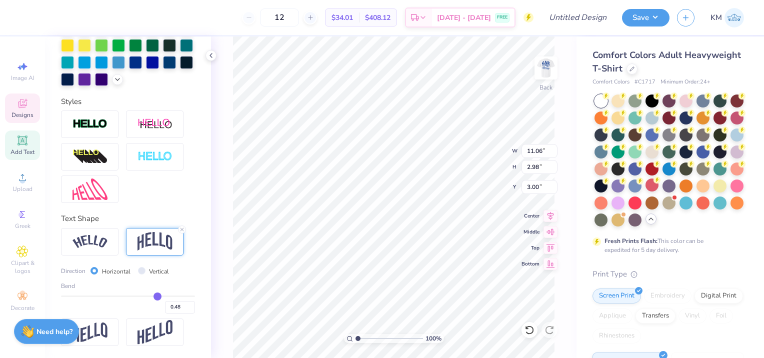
type input "0.47"
type input "0.46"
type input "0.44"
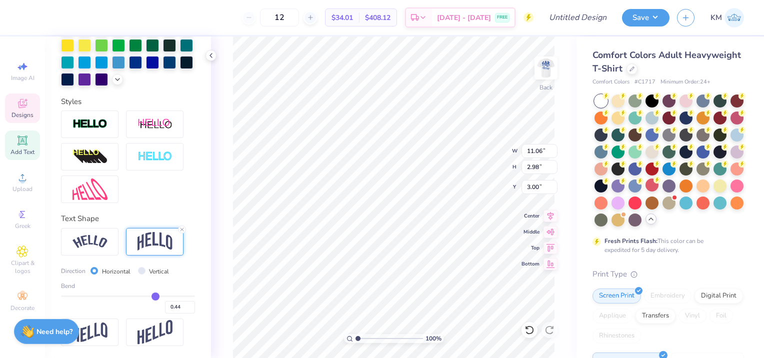
type input "0.43"
type input "0.41"
type input "0.39"
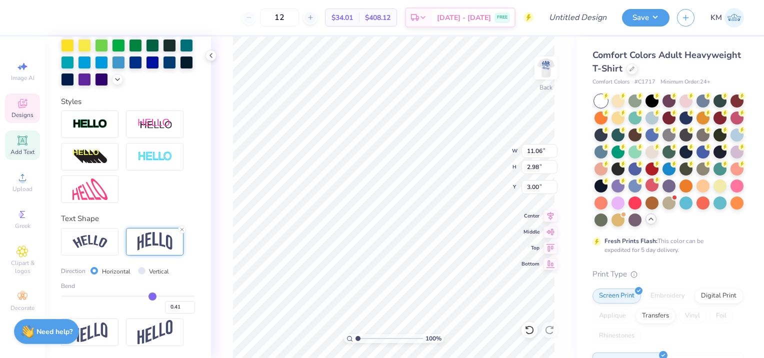
type input "0.39"
type input "0.38"
type input "0.37"
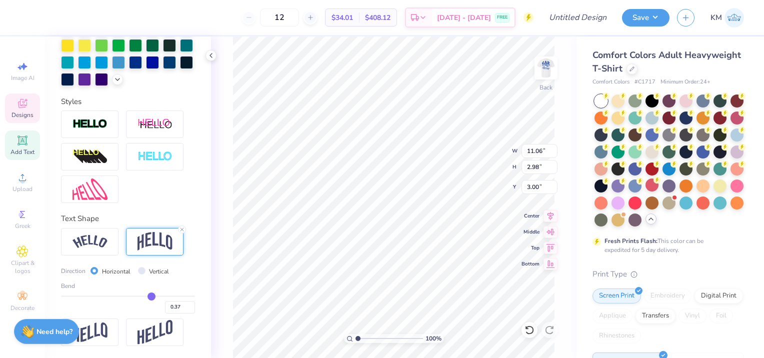
drag, startPoint x: 156, startPoint y: 296, endPoint x: 146, endPoint y: 298, distance: 10.2
type input "0.37"
click at [146, 297] on input "range" at bounding box center [128, 295] width 134 height 1
type input "2.36"
type input "3.31"
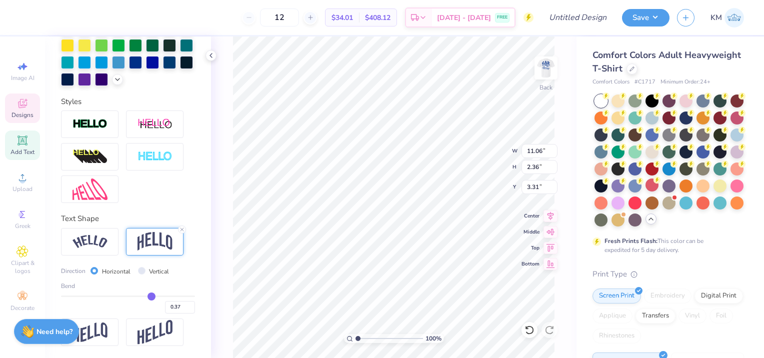
type input "0.36"
type input "0.35"
type input "0.33"
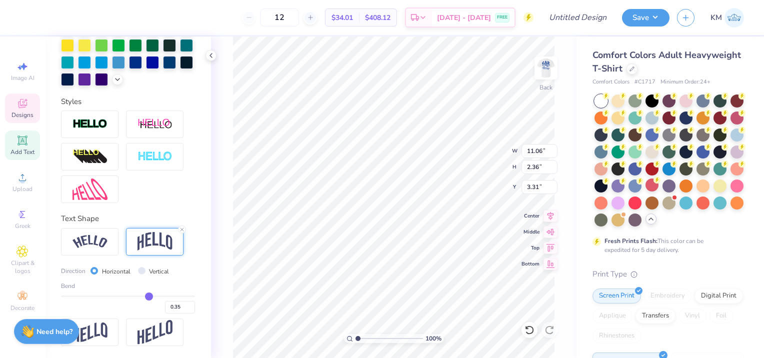
type input "0.33"
type input "0.32"
type input "0.31"
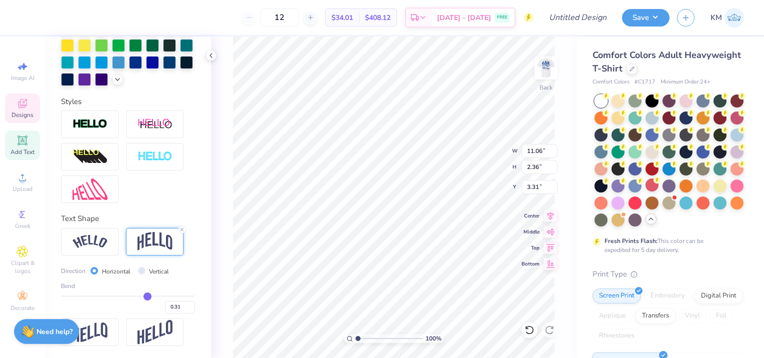
type input "0.3"
type input "0.30"
type input "0.29"
type input "0.28"
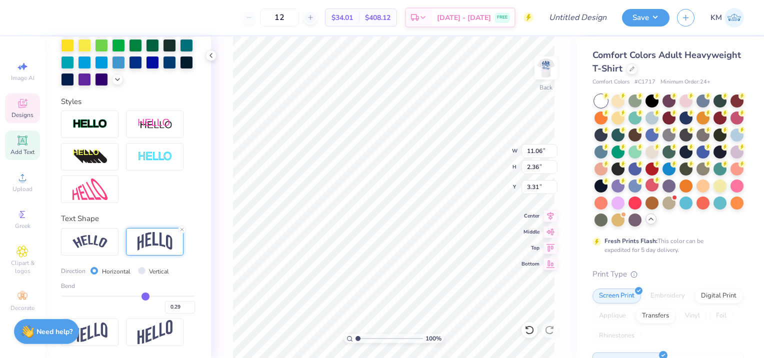
type input "0.28"
type input "0.27"
type input "0.25"
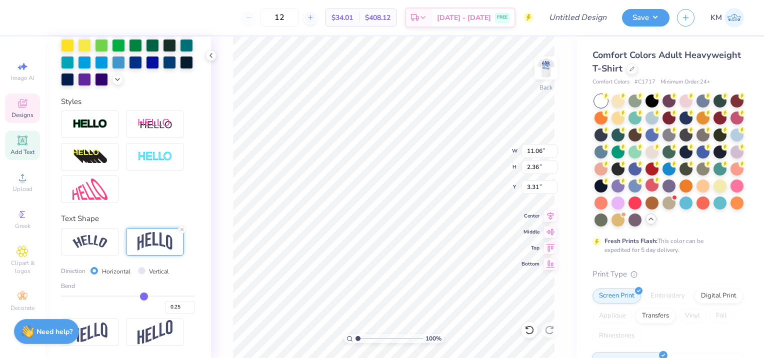
type input "0.24"
type input "0.23"
type input "0.21"
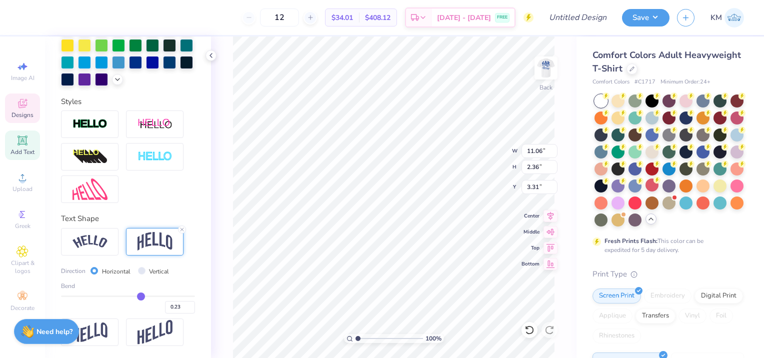
type input "0.21"
type input "0.2"
type input "0.20"
drag, startPoint x: 146, startPoint y: 298, endPoint x: 136, endPoint y: 298, distance: 10.0
type input "0.2"
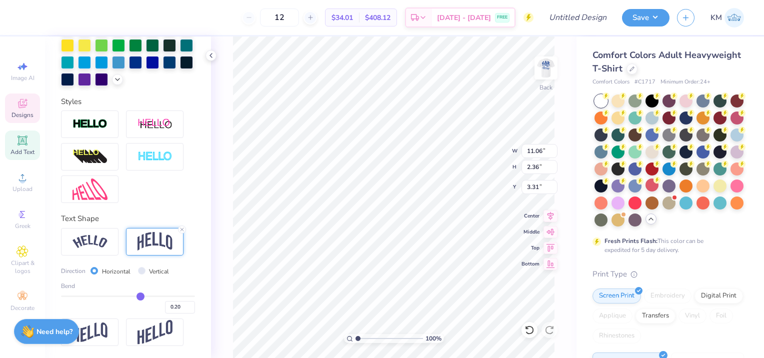
click at [136, 297] on input "range" at bounding box center [128, 295] width 134 height 1
type input "1.60"
type input "3.00"
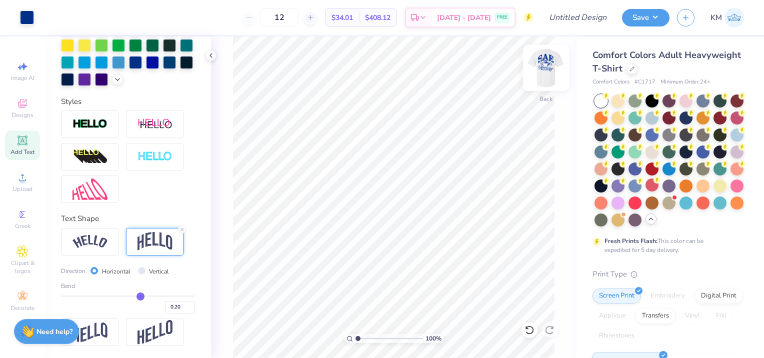
click at [551, 71] on img at bounding box center [546, 68] width 40 height 40
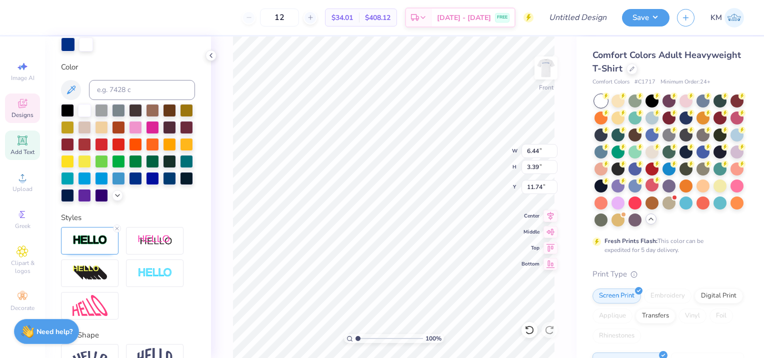
scroll to position [0, 0]
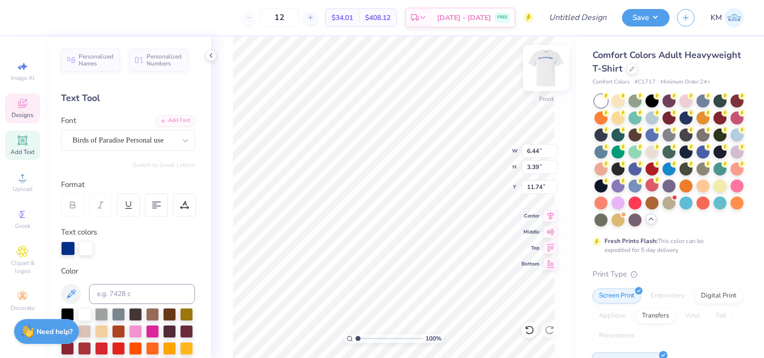
click at [549, 71] on img at bounding box center [546, 68] width 40 height 40
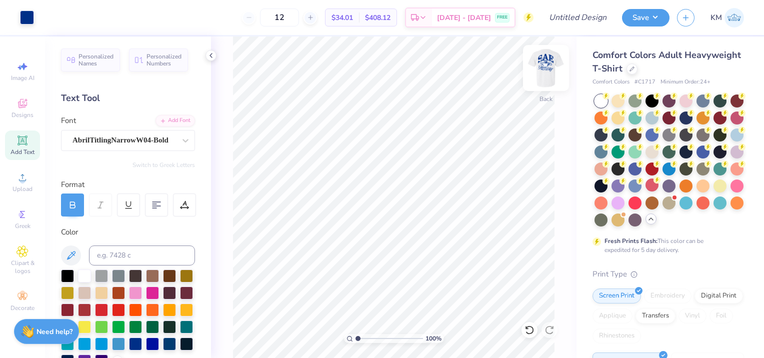
click at [542, 64] on img at bounding box center [546, 68] width 40 height 40
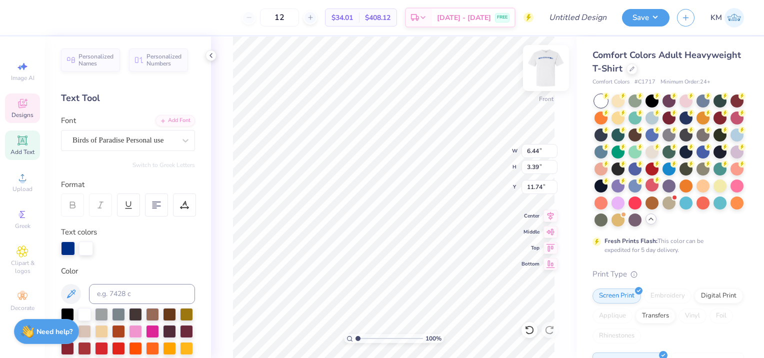
click at [546, 76] on img at bounding box center [546, 68] width 40 height 40
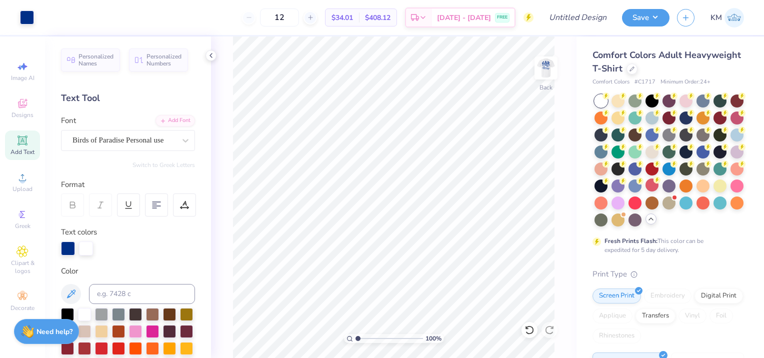
click at [27, 141] on icon at bounding box center [22, 140] width 12 height 12
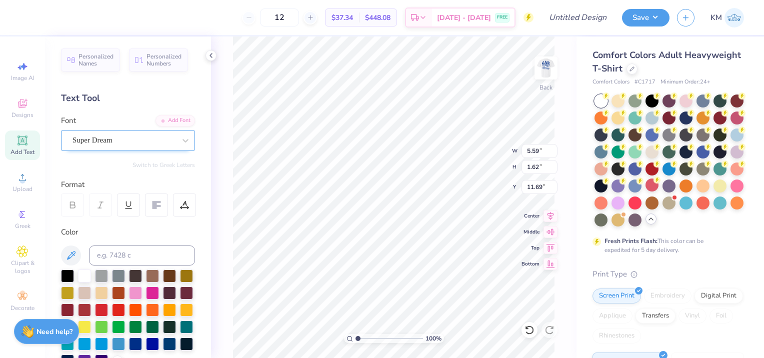
click at [146, 140] on div "Super Dream" at bounding box center [123, 139] width 105 height 15
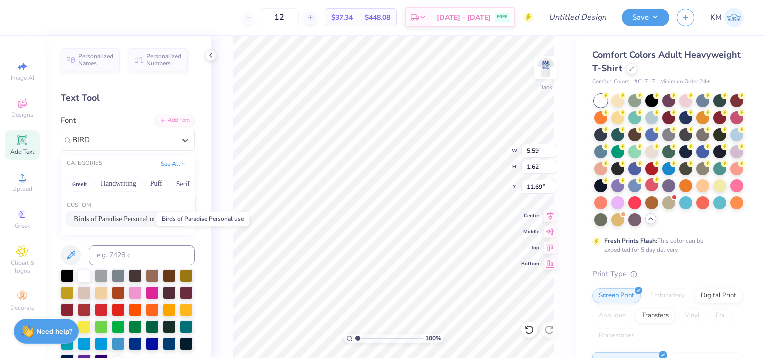
click at [149, 220] on span "Birds of Paradise Personal use" at bounding box center [116, 219] width 85 height 10
type input "BIRD"
type input "7.18"
type input "1.99"
type input "11.51"
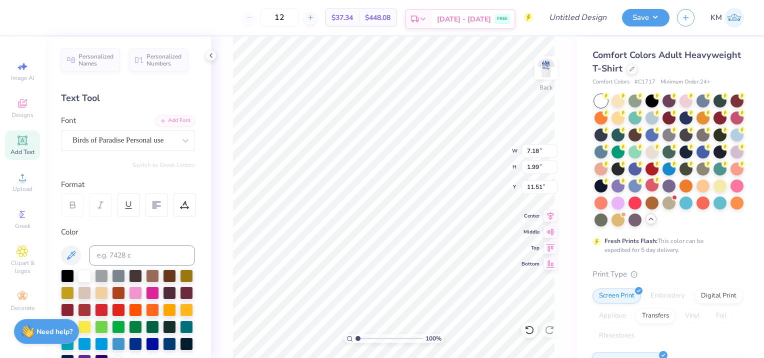
scroll to position [8, 1]
type textarea "s"
type textarea "[GEOGRAPHIC_DATA][PERSON_NAME]"
click at [129, 349] on div at bounding box center [135, 342] width 13 height 13
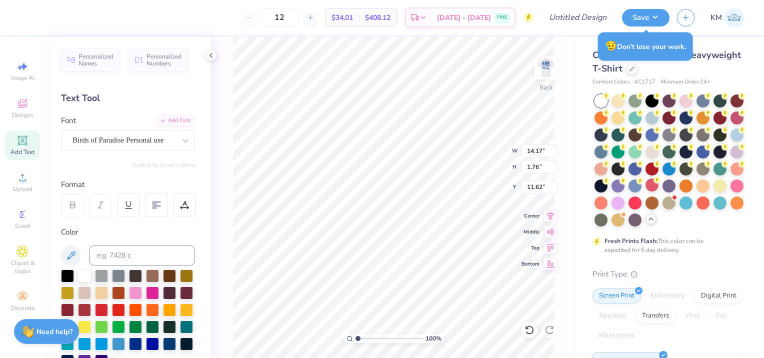
scroll to position [8, 2]
type textarea "[GEOGRAPHIC_DATA]"
type input "6.26"
type input "0.81"
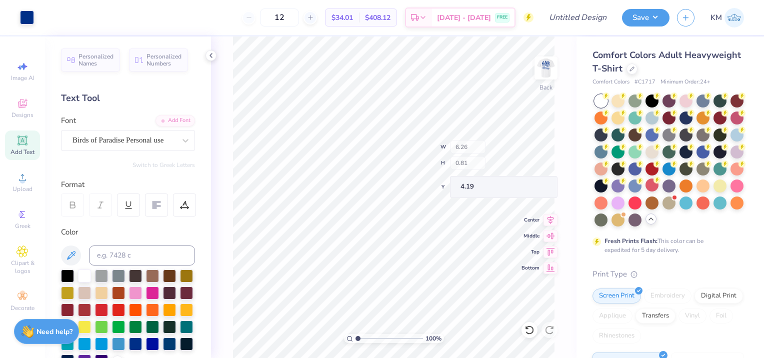
type input "4.19"
click at [546, 76] on img at bounding box center [546, 68] width 40 height 40
click at [550, 66] on img at bounding box center [546, 68] width 40 height 40
click at [552, 68] on img at bounding box center [546, 68] width 40 height 40
click at [655, 16] on button "Save" at bounding box center [645, 15] width 47 height 17
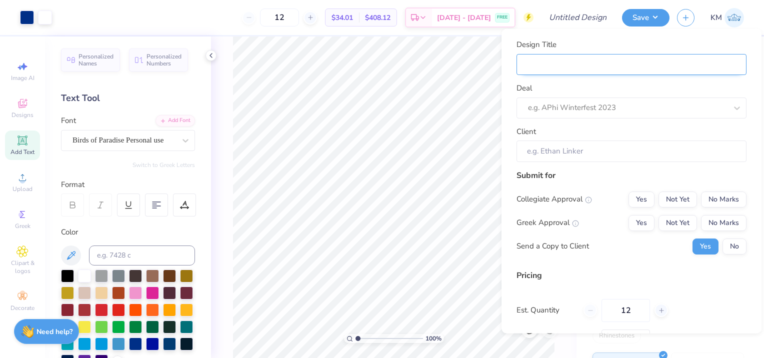
click at [635, 64] on input "Design Title" at bounding box center [631, 63] width 230 height 21
type input "s"
type input "sa"
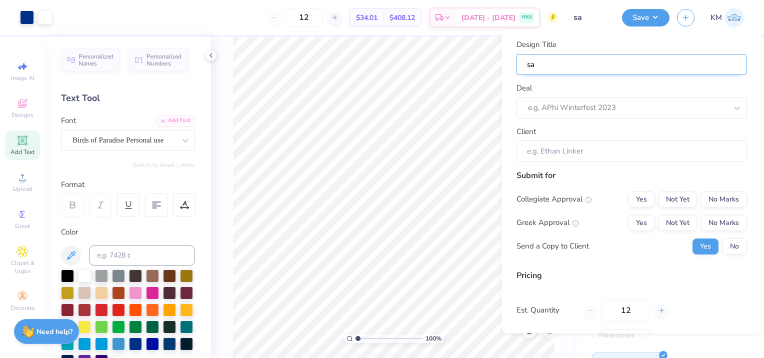
type input "sae"
type input "sae g"
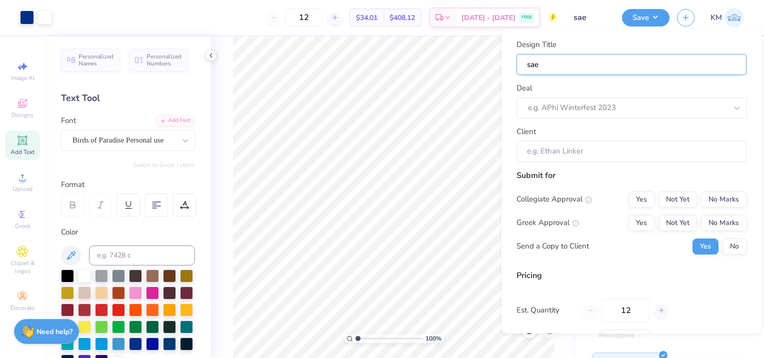
type input "sae g"
type input "sae ga"
type input "sae gam"
type input "sae game"
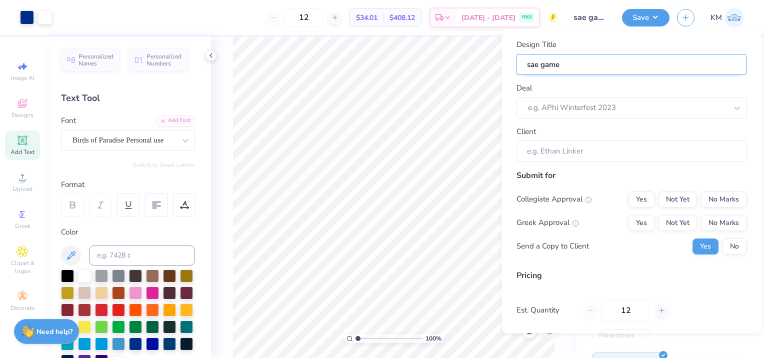
type input "sae game"
type input "sae game d"
type input "sae game"
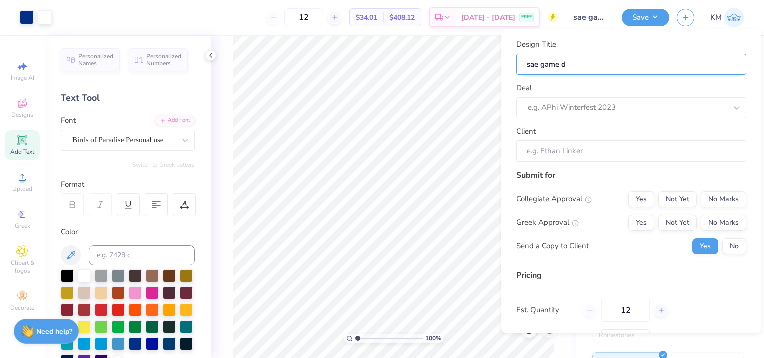
type input "sae game"
type input "sae gamed"
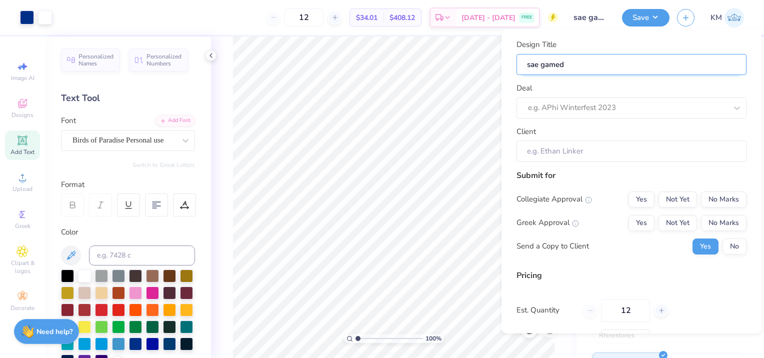
type input "sae gameda"
type input "sae gameday"
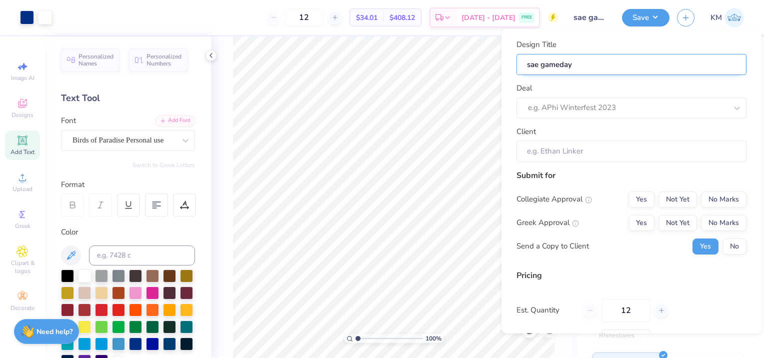
type input "sae gameday"
type input "sae gameday ,"
type input "sae gameday"
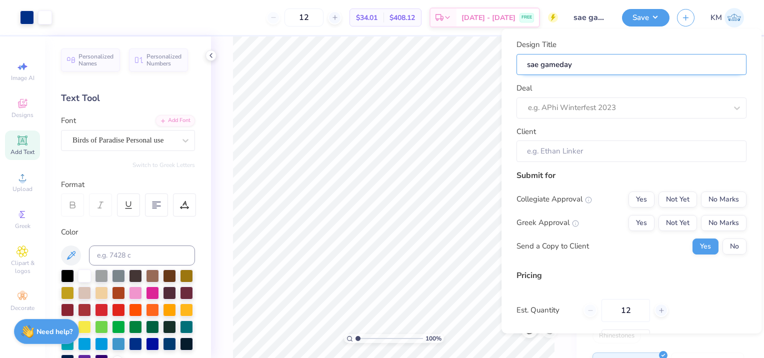
type input "sae gameday m"
type input "sae gameday me"
type input "sae gameday mer"
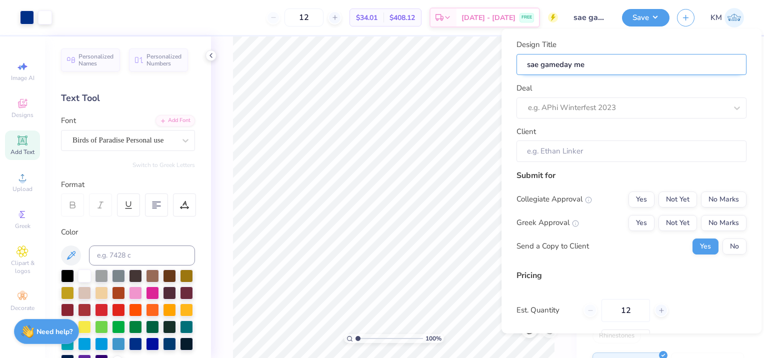
type input "sae gameday mer"
type input "sae gameday merc"
type input "sae gameday merch"
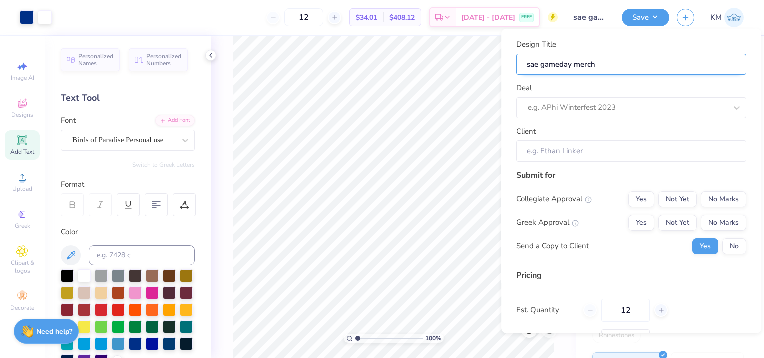
type input "sae gameday merch"
click at [338, 16] on icon at bounding box center [334, 17] width 7 height 7
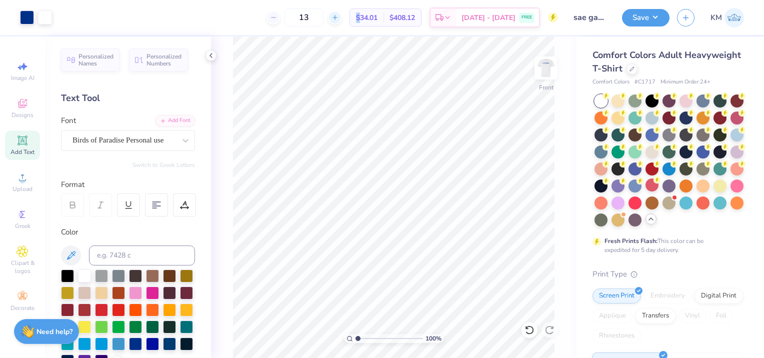
click at [338, 16] on icon at bounding box center [334, 17] width 7 height 7
drag, startPoint x: 351, startPoint y: 16, endPoint x: 346, endPoint y: 16, distance: 5.5
click at [346, 15] on input "16" at bounding box center [337, 17] width 39 height 18
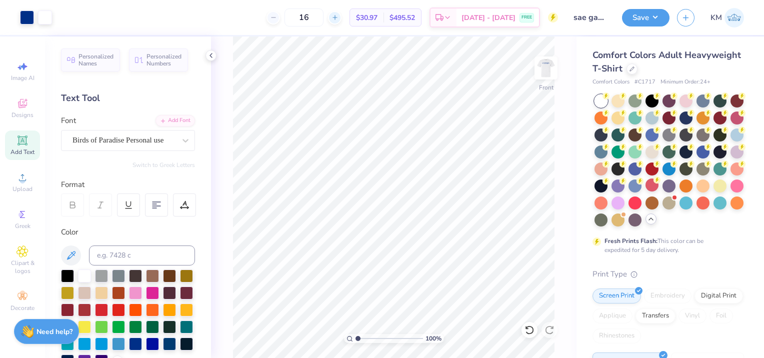
click at [338, 17] on icon at bounding box center [334, 17] width 7 height 7
click at [341, 17] on div "17" at bounding box center [303, 17] width 75 height 18
click at [338, 17] on icon at bounding box center [334, 17] width 7 height 7
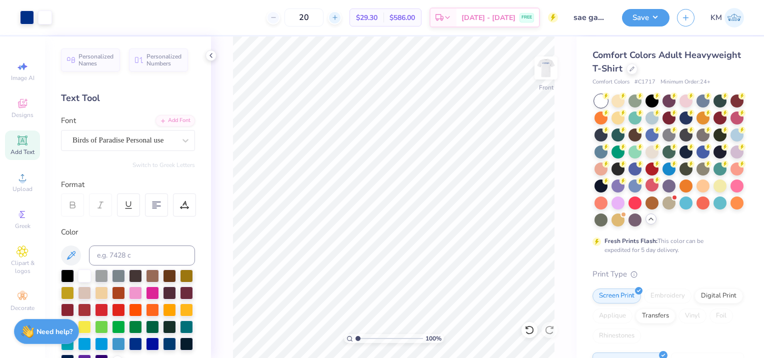
click at [335, 17] on line at bounding box center [335, 17] width 0 height 4
click at [338, 17] on icon at bounding box center [334, 17] width 7 height 7
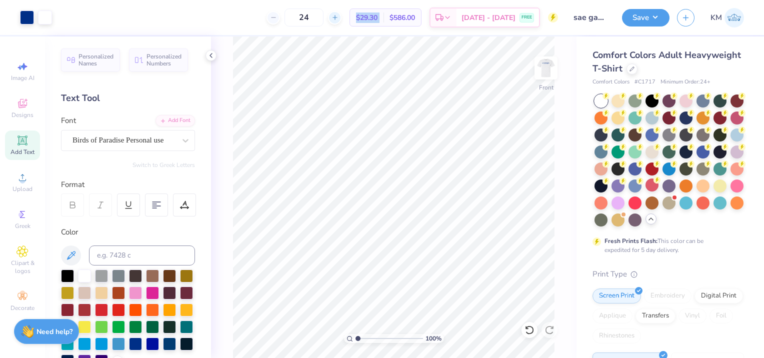
type input "25"
click at [642, 23] on button "Save" at bounding box center [645, 15] width 47 height 17
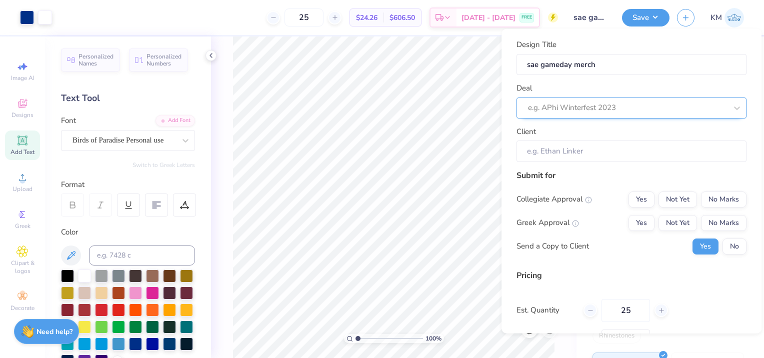
click at [622, 101] on div at bounding box center [627, 107] width 199 height 13
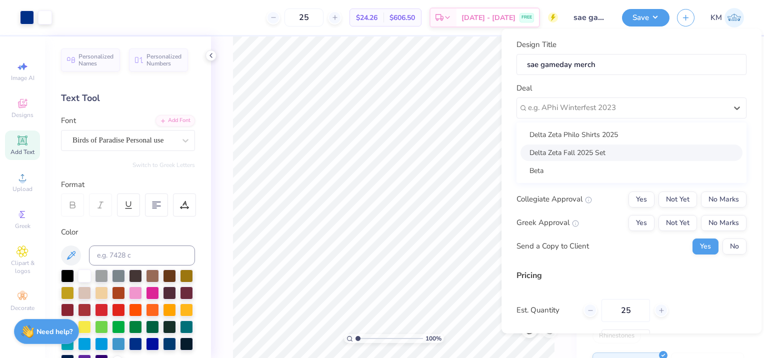
click at [610, 148] on div "Delta Zeta Fall 2025 Set" at bounding box center [631, 152] width 222 height 16
type input "[PERSON_NAME]"
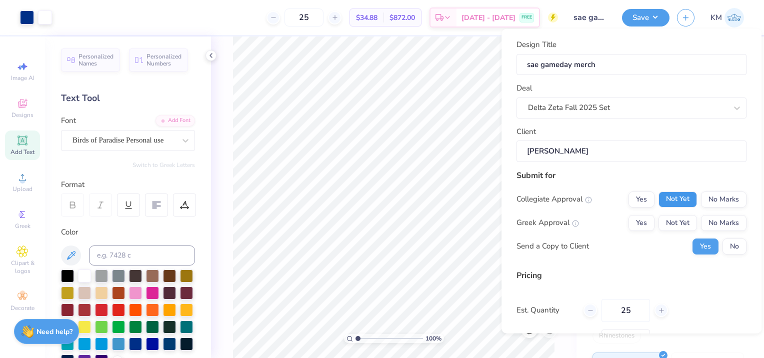
click at [664, 204] on button "Not Yet" at bounding box center [677, 199] width 38 height 16
click at [668, 225] on button "Not Yet" at bounding box center [677, 222] width 38 height 16
click at [724, 245] on button "No" at bounding box center [734, 246] width 24 height 16
click at [703, 242] on button "Yes" at bounding box center [705, 246] width 26 height 16
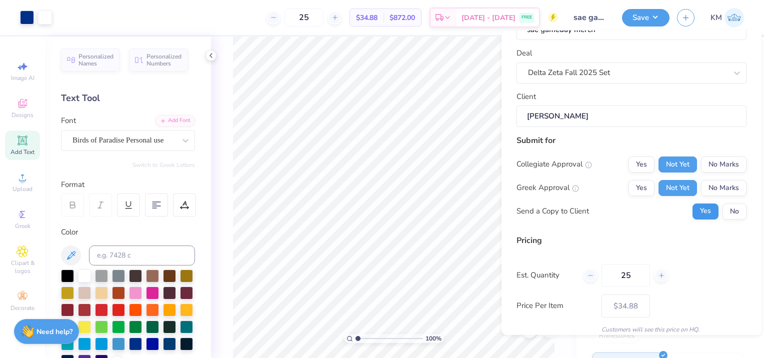
scroll to position [76, 0]
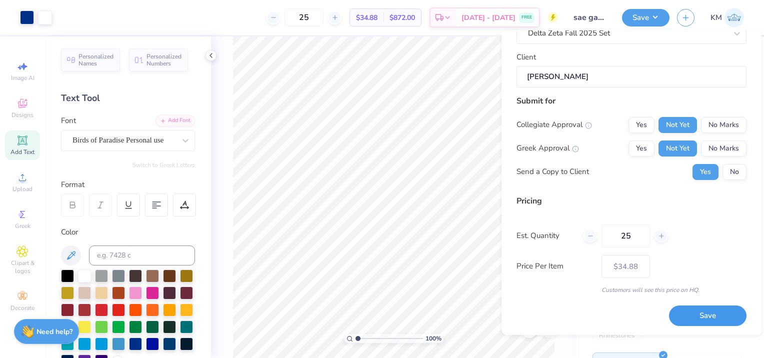
click at [694, 311] on button "Save" at bounding box center [707, 315] width 77 height 20
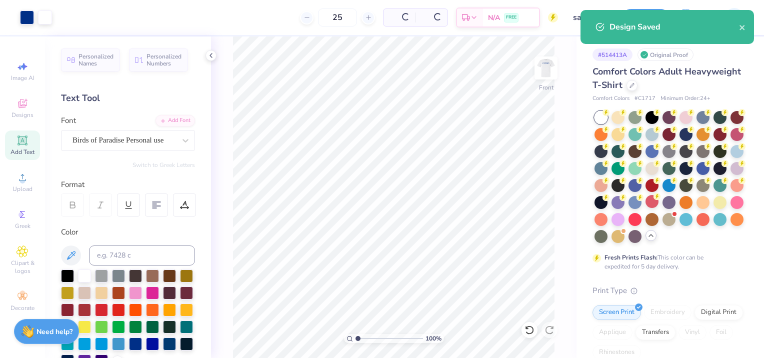
type input "– –"
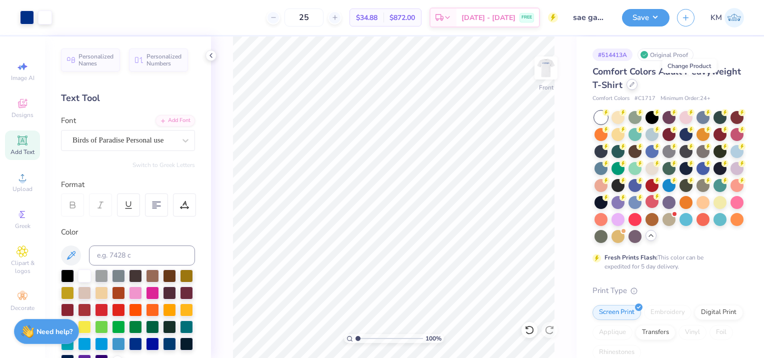
click at [637, 80] on div at bounding box center [631, 84] width 11 height 11
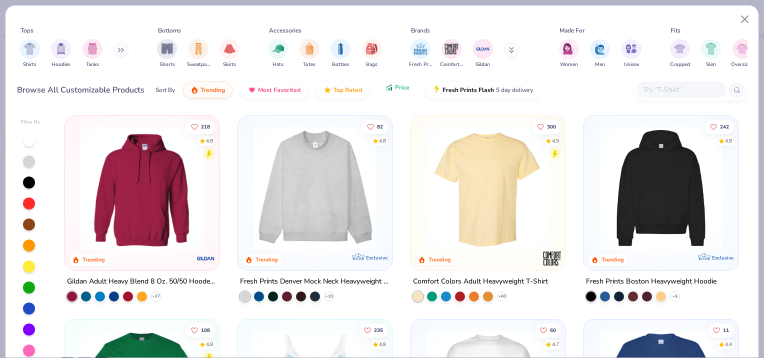
click at [407, 92] on button "Price" at bounding box center [396, 87] width 39 height 17
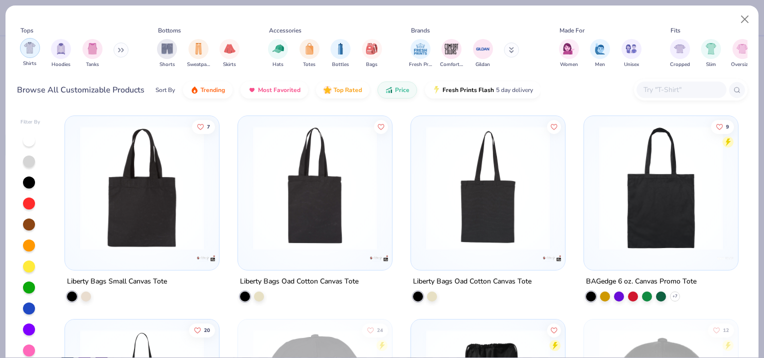
click at [33, 51] on img "filter for Shirts" at bounding box center [29, 47] width 11 height 11
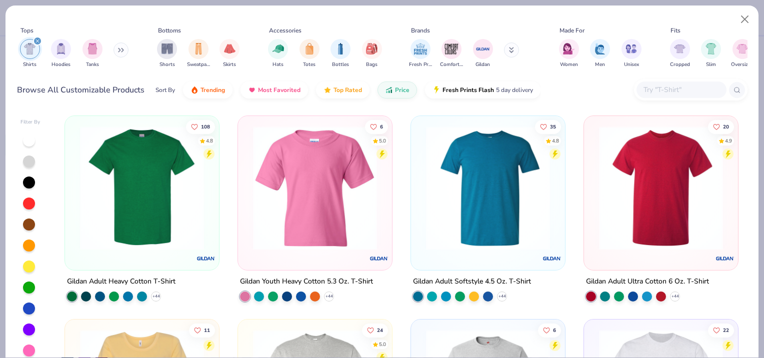
click at [693, 224] on img at bounding box center [661, 188] width 134 height 124
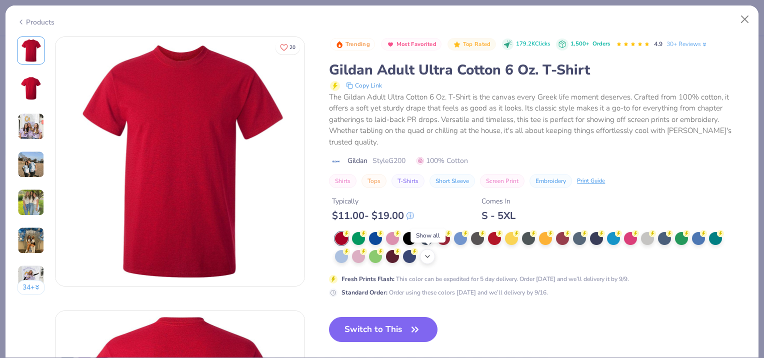
click at [432, 255] on div "+ 22" at bounding box center [427, 256] width 15 height 15
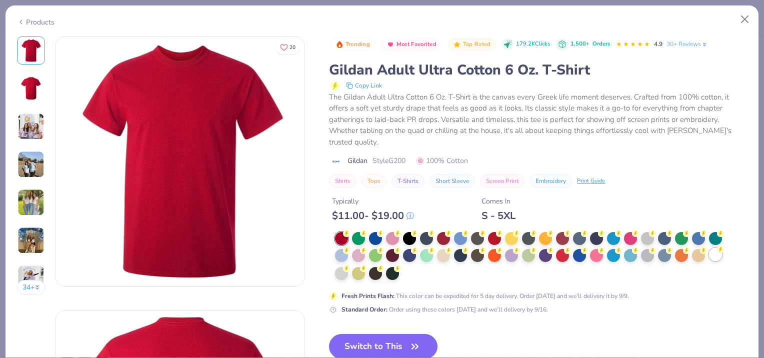
click at [717, 258] on div at bounding box center [715, 254] width 13 height 13
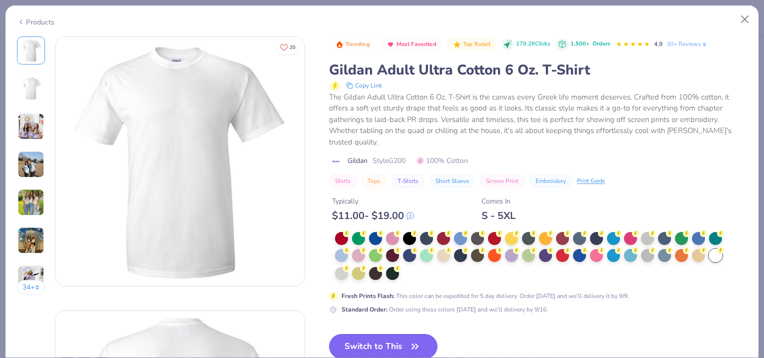
click at [31, 125] on img at bounding box center [30, 126] width 27 height 27
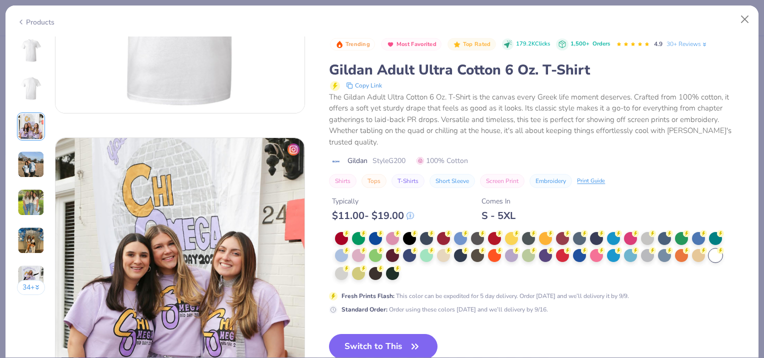
scroll to position [548, 0]
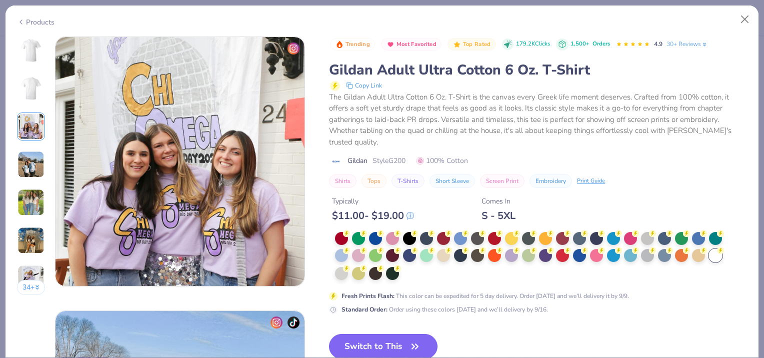
click at [359, 338] on button "Switch to This" at bounding box center [383, 346] width 108 height 25
click at [363, 336] on button "Switch to This" at bounding box center [383, 346] width 108 height 25
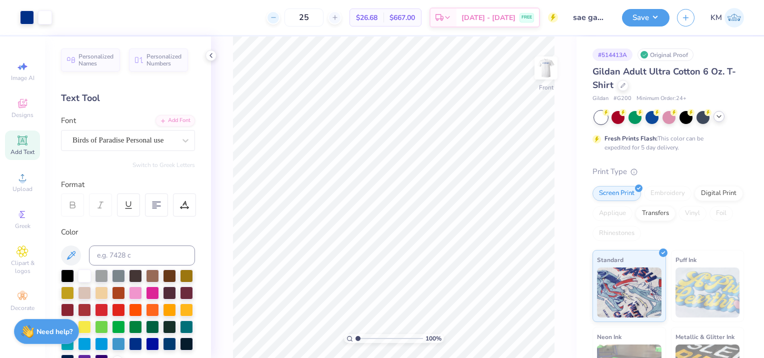
click at [280, 20] on div at bounding box center [272, 17] width 13 height 13
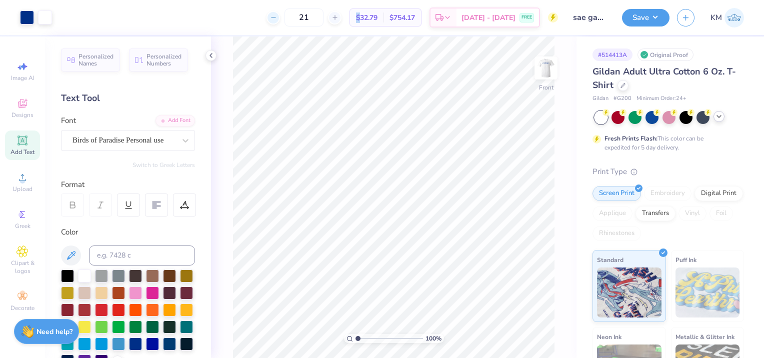
type input "20"
click at [545, 64] on img at bounding box center [546, 68] width 40 height 40
click at [547, 72] on img at bounding box center [546, 68] width 20 height 20
